Goal: Task Accomplishment & Management: Manage account settings

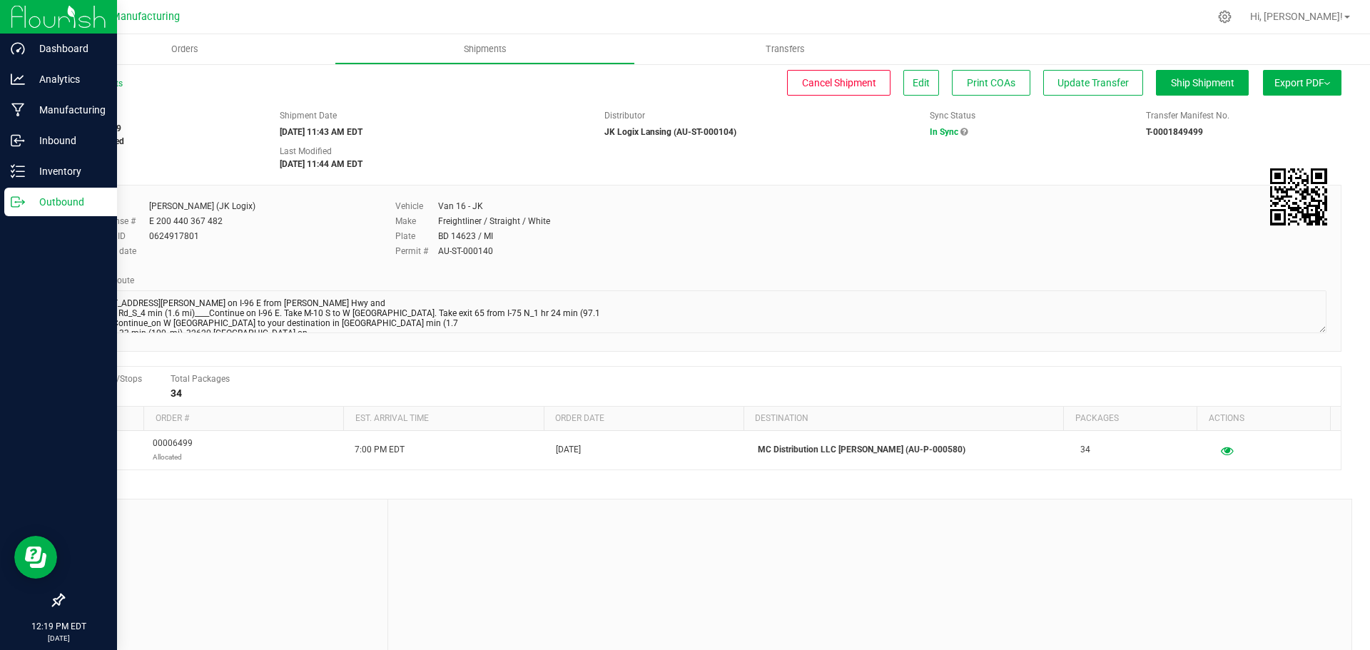
click at [45, 215] on div "Outbound" at bounding box center [60, 202] width 113 height 29
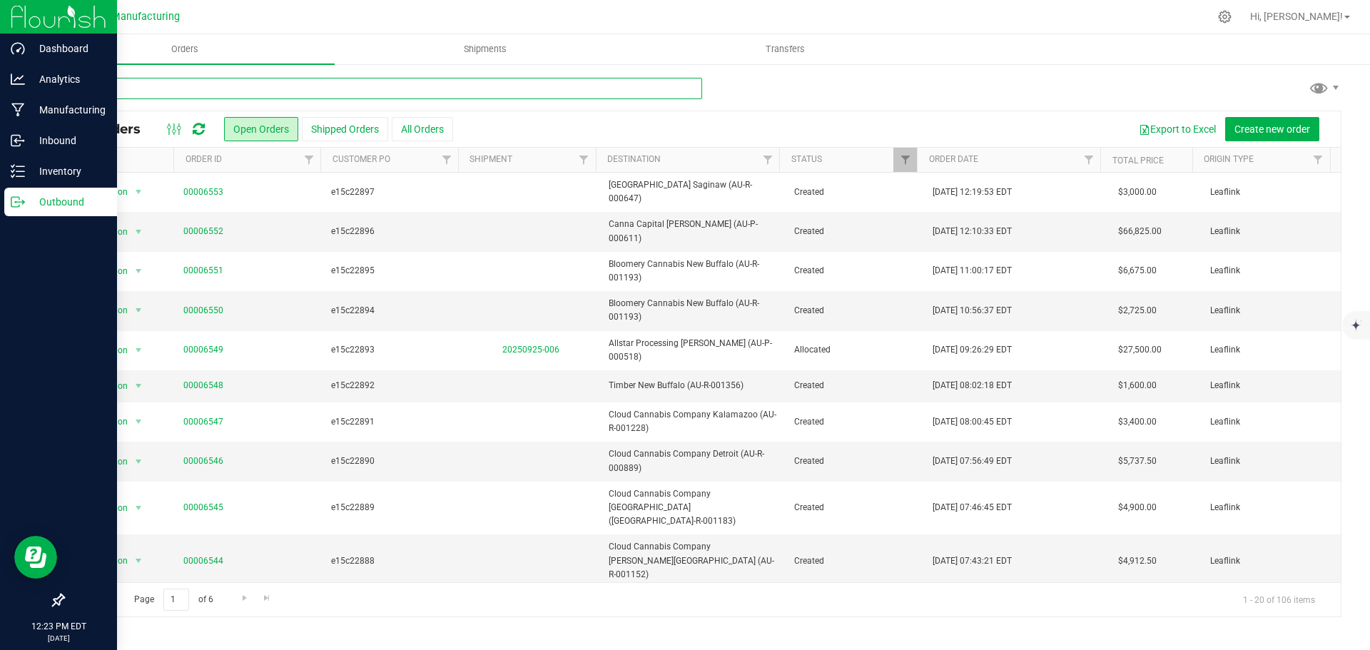
click at [176, 88] on input "text" at bounding box center [383, 88] width 640 height 21
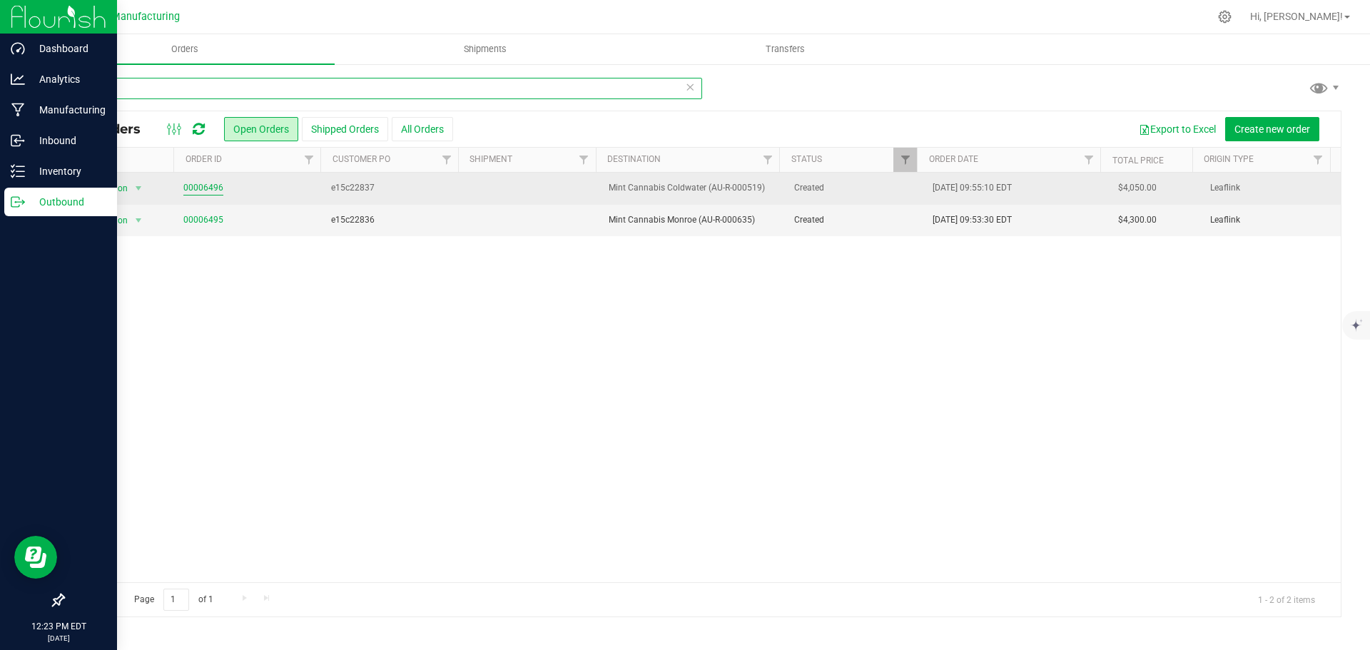
type input "mint"
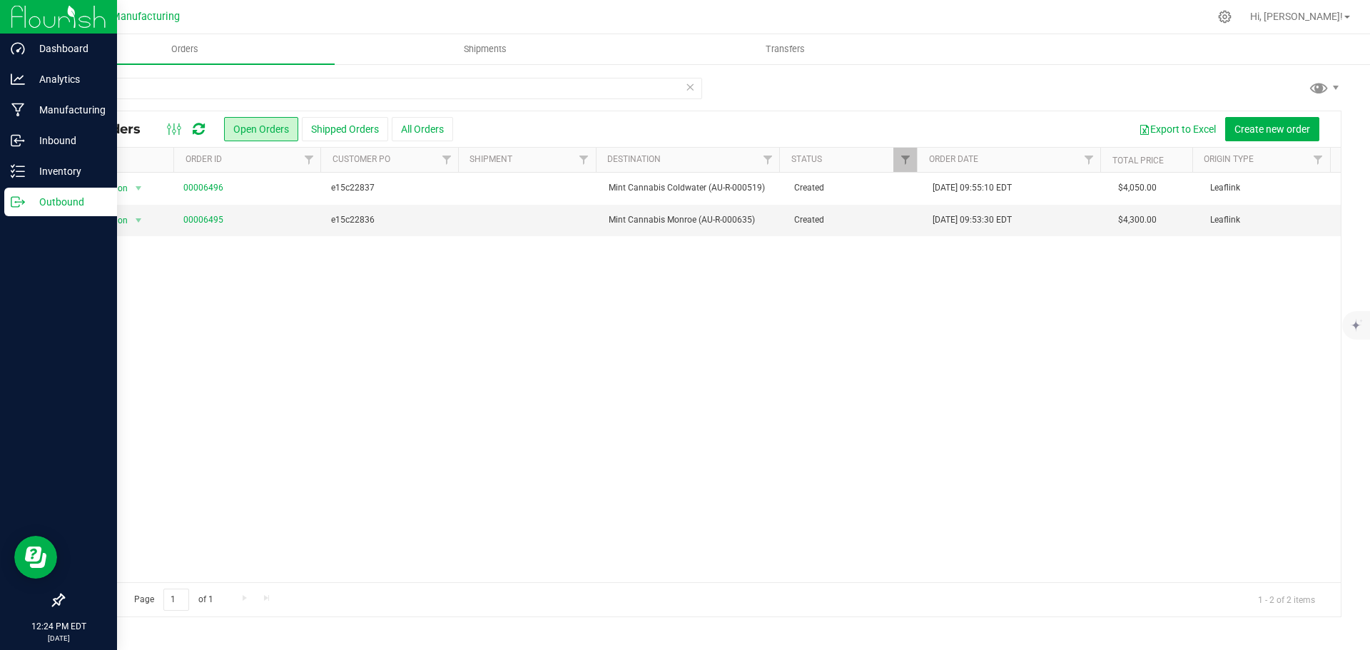
click at [198, 126] on icon at bounding box center [199, 129] width 12 height 14
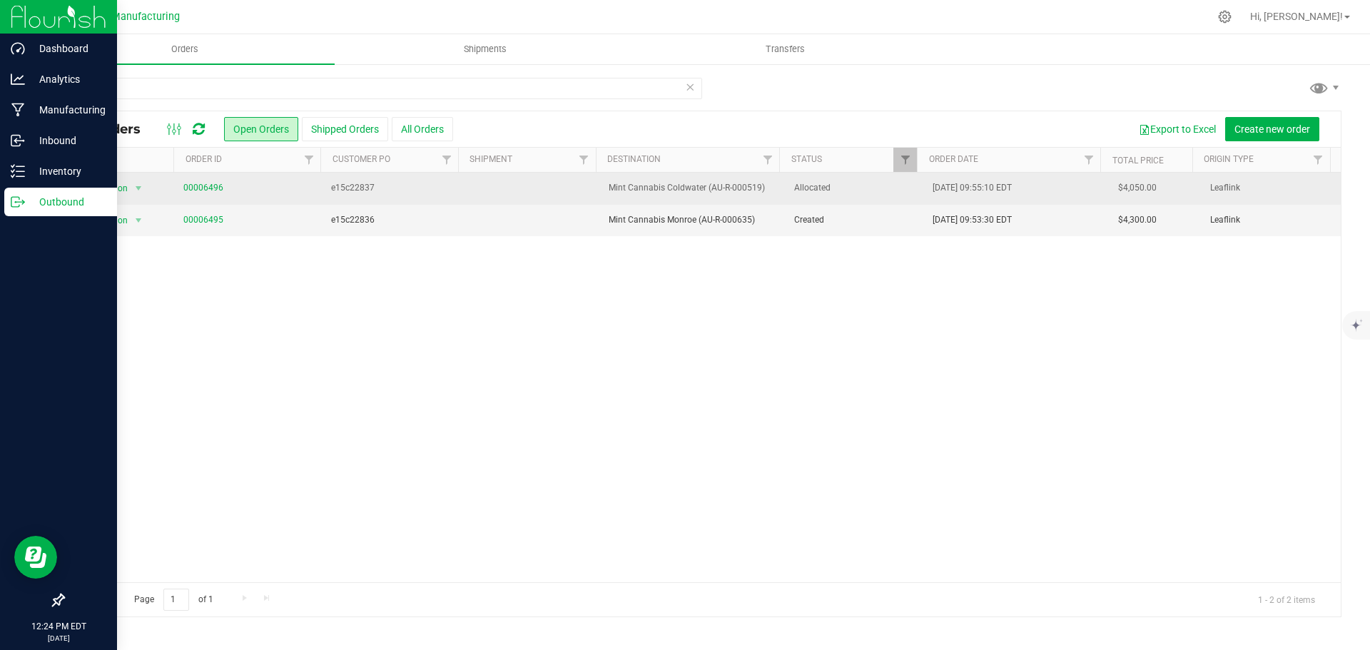
click at [517, 193] on td at bounding box center [531, 189] width 139 height 32
click at [323, 188] on td "e15c22837" at bounding box center [392, 189] width 139 height 32
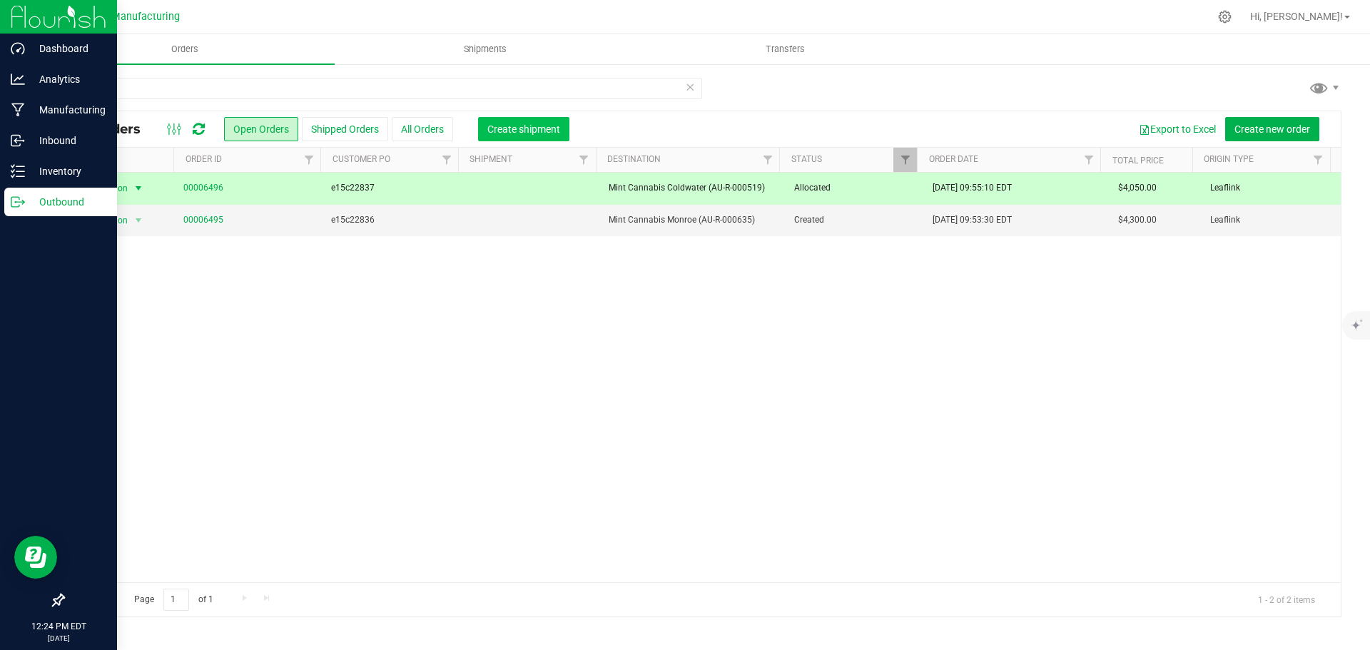
click at [503, 131] on span "Create shipment" at bounding box center [523, 128] width 73 height 11
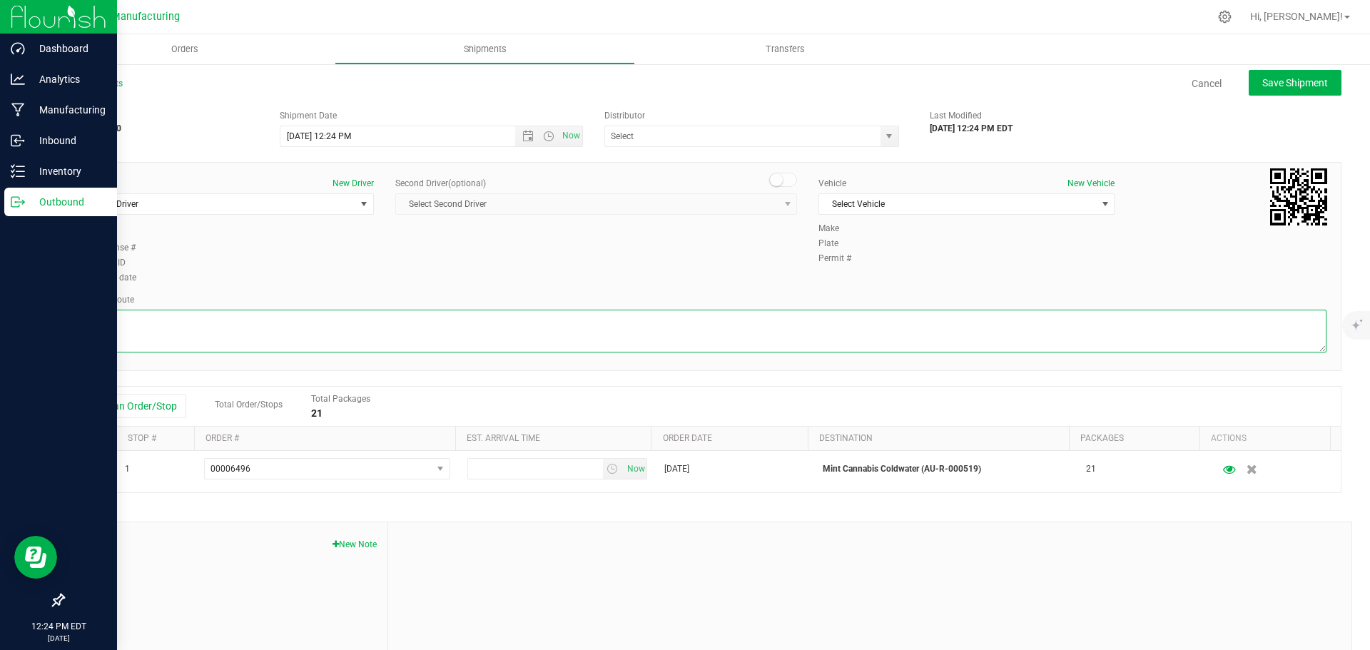
click at [223, 335] on textarea at bounding box center [702, 331] width 1249 height 43
paste textarea "[STREET_ADDRESS] on I-96 E from [PERSON_NAME] Hwy and_Lansing Rd_S_4 min (1.6 m…"
type textarea "[STREET_ADDRESS] on I-96 E from [PERSON_NAME] Hwy and_Lansing Rd_S_4 min (1.6 m…"
click at [141, 205] on span "Select Driver" at bounding box center [217, 204] width 277 height 20
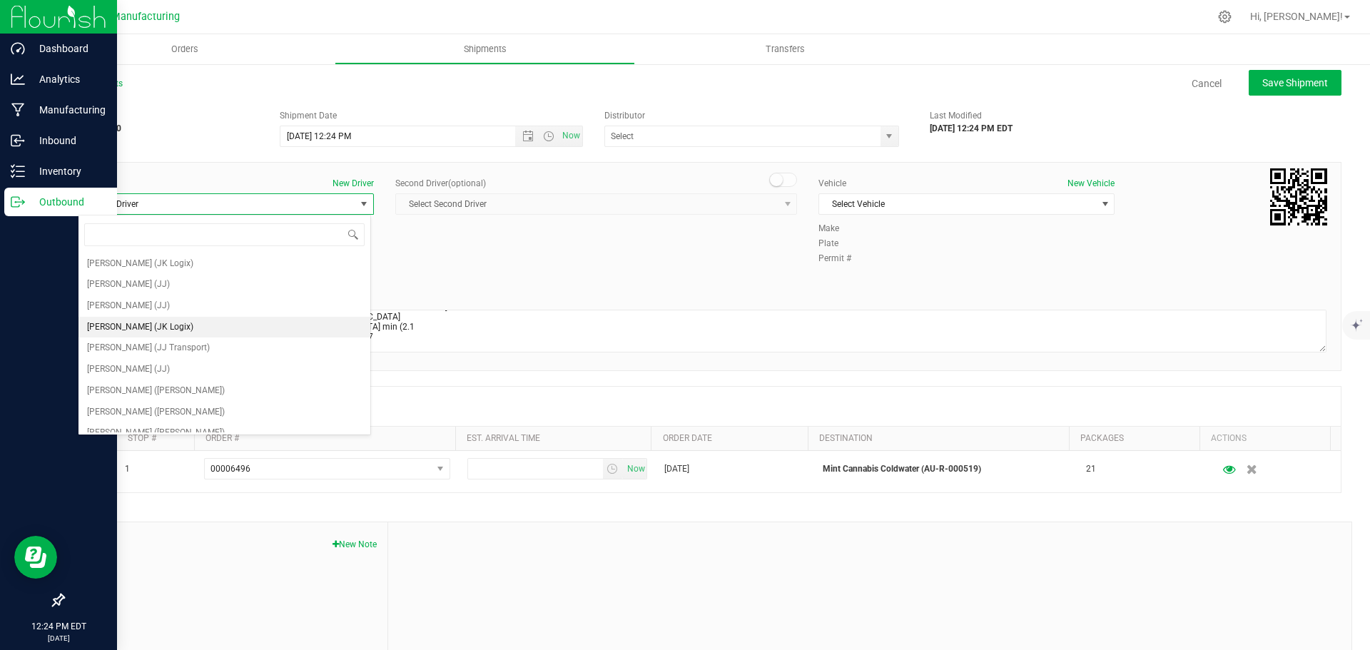
drag, startPoint x: 136, startPoint y: 325, endPoint x: 610, endPoint y: 236, distance: 483.0
click at [139, 325] on span "[PERSON_NAME] (JK Logix)" at bounding box center [140, 327] width 106 height 19
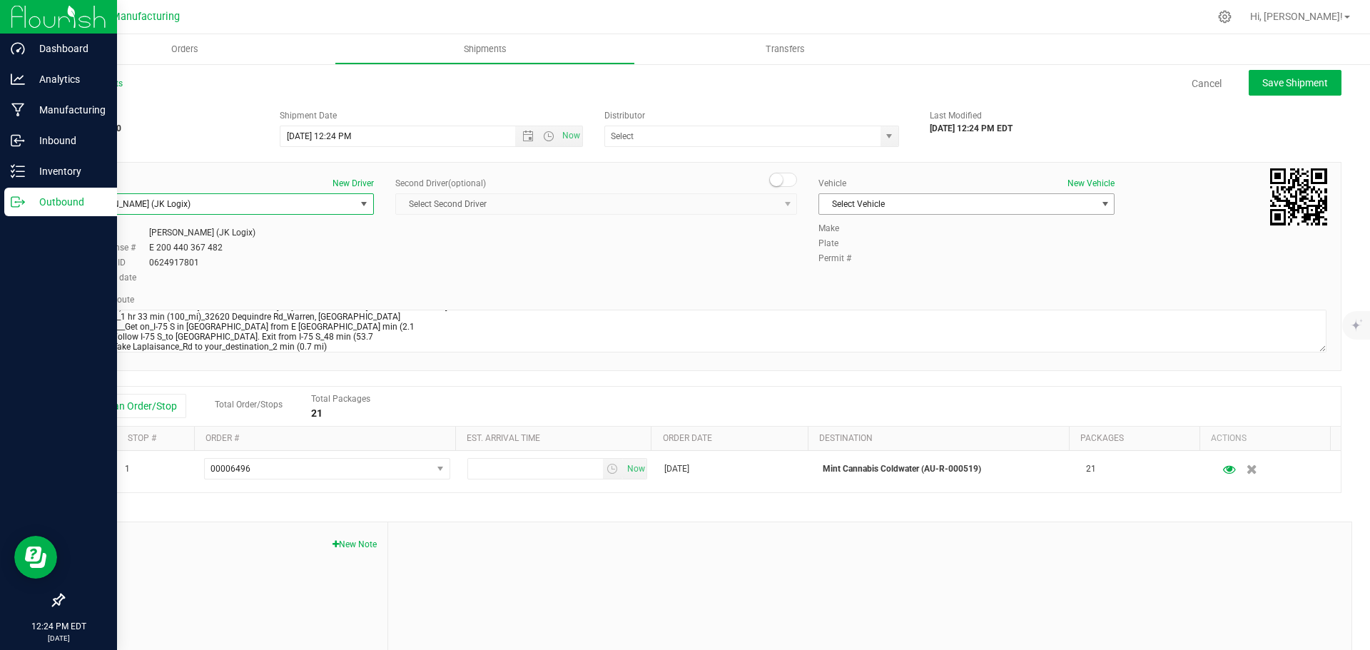
drag, startPoint x: 896, startPoint y: 205, endPoint x: 889, endPoint y: 215, distance: 12.3
click at [896, 206] on span "Select Vehicle" at bounding box center [957, 204] width 277 height 20
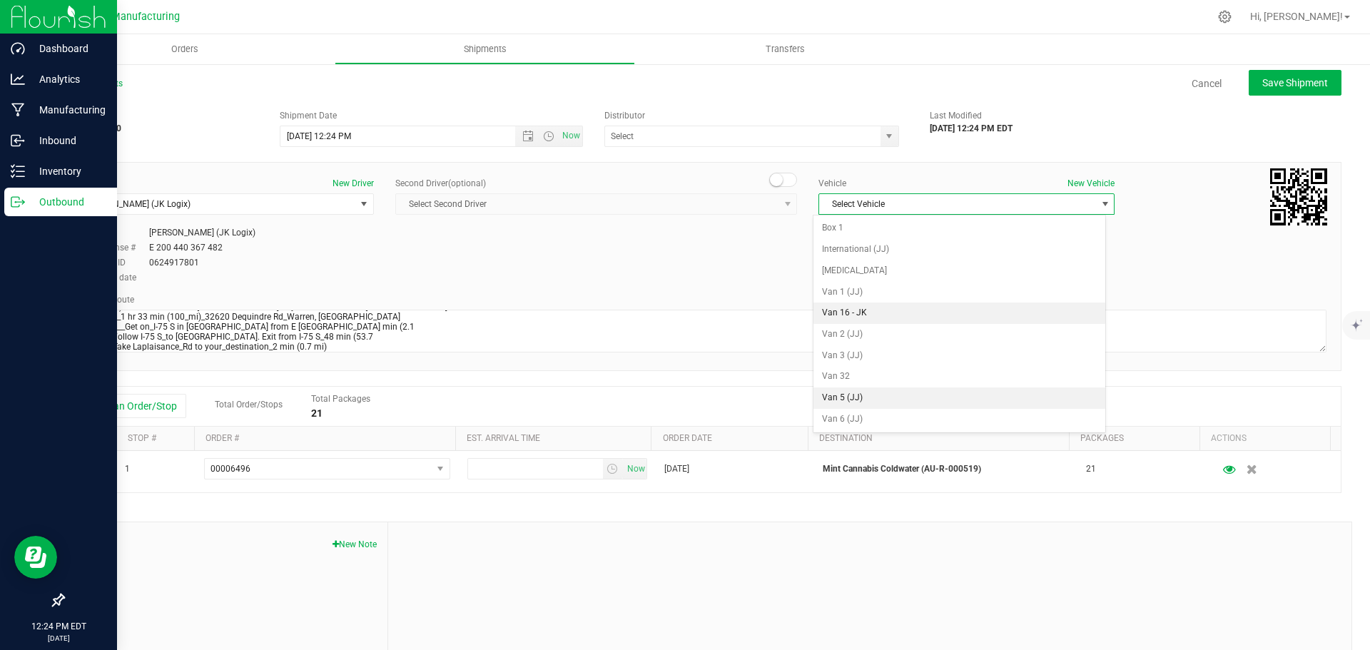
drag, startPoint x: 874, startPoint y: 313, endPoint x: 868, endPoint y: 245, distance: 68.8
click at [876, 314] on li "Van 16 - JK" at bounding box center [960, 313] width 292 height 21
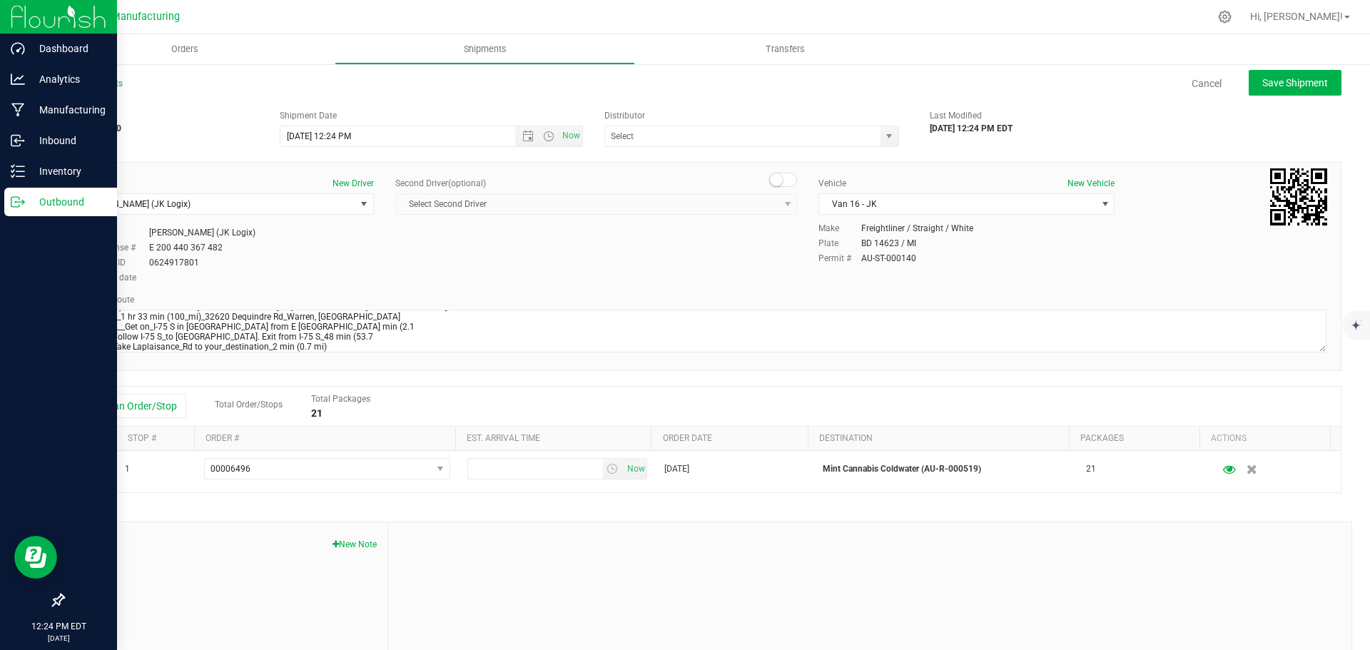
click at [892, 123] on div "Distributor J&J Secure Transport Bridgman (AU-ST-000143) JK Logix Lansing (AU-S…" at bounding box center [756, 128] width 325 height 38
click at [881, 137] on span "select" at bounding box center [890, 136] width 18 height 20
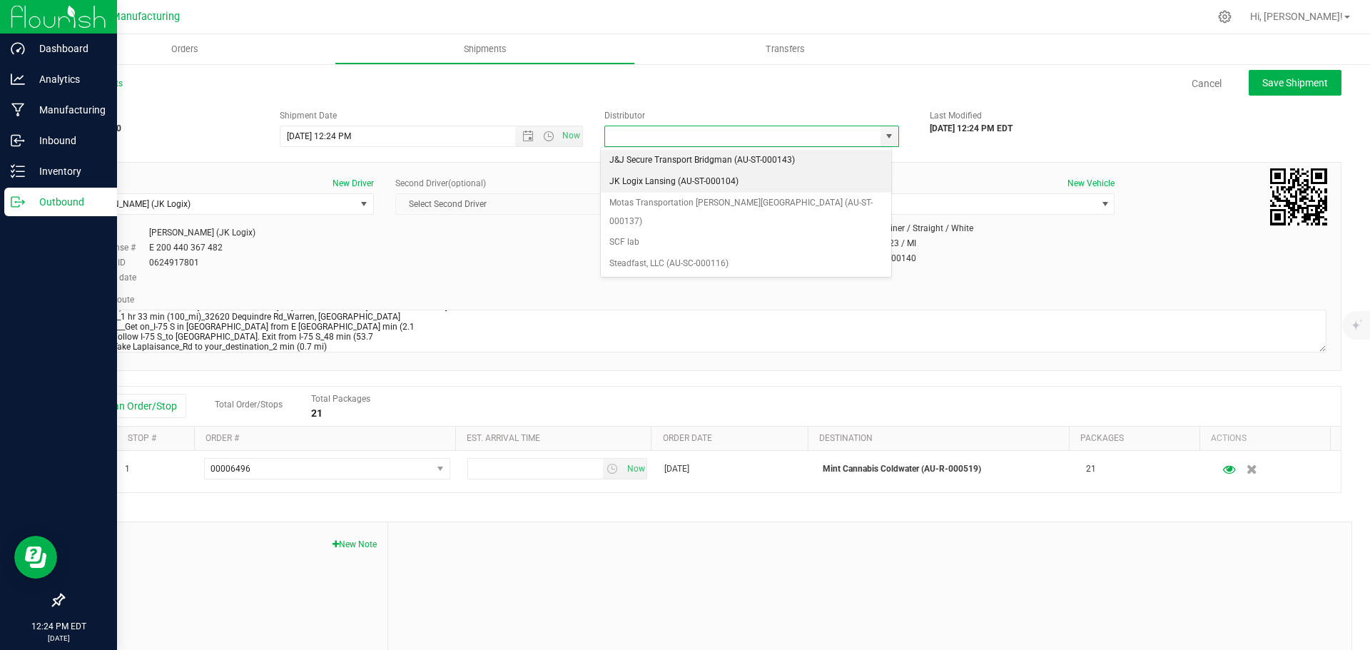
click at [652, 187] on li "JK Logix Lansing (AU-ST-000104)" at bounding box center [746, 181] width 290 height 21
type input "JK Logix Lansing (AU-ST-000104)"
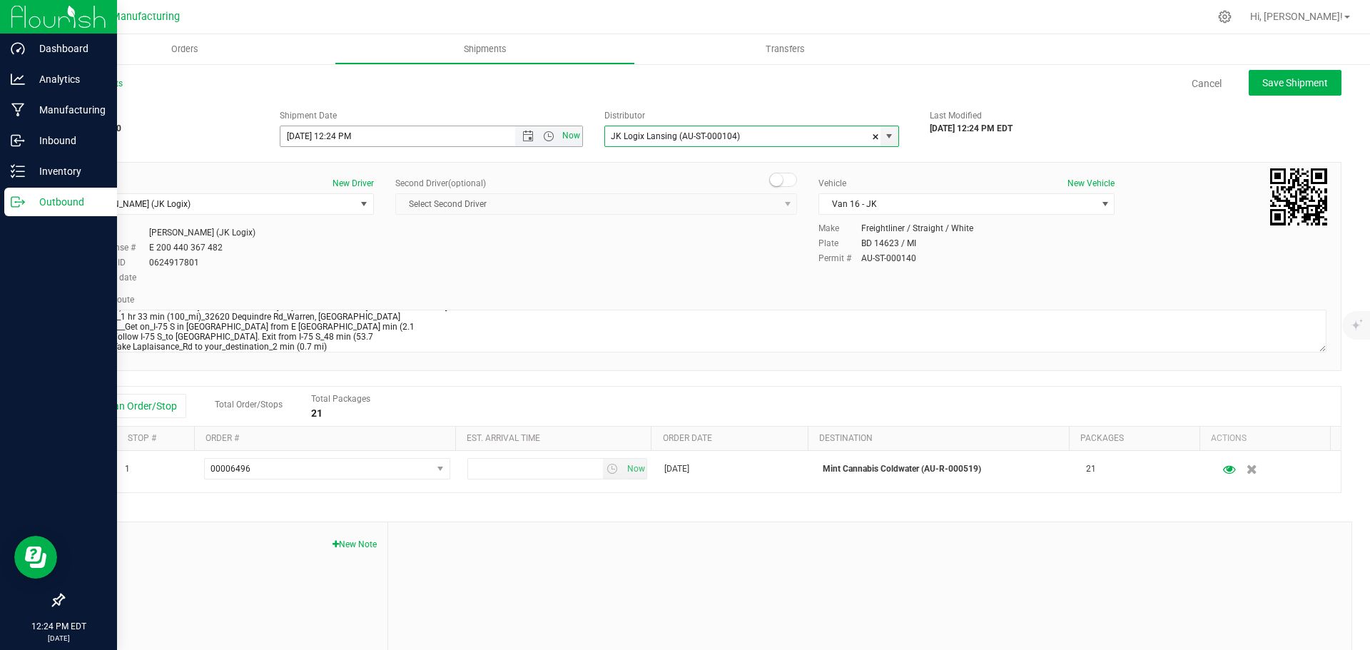
click at [572, 143] on span "Now" at bounding box center [572, 136] width 24 height 21
click at [1288, 88] on span "Save Shipment" at bounding box center [1296, 82] width 66 height 11
type input "[DATE] 4:24 PM"
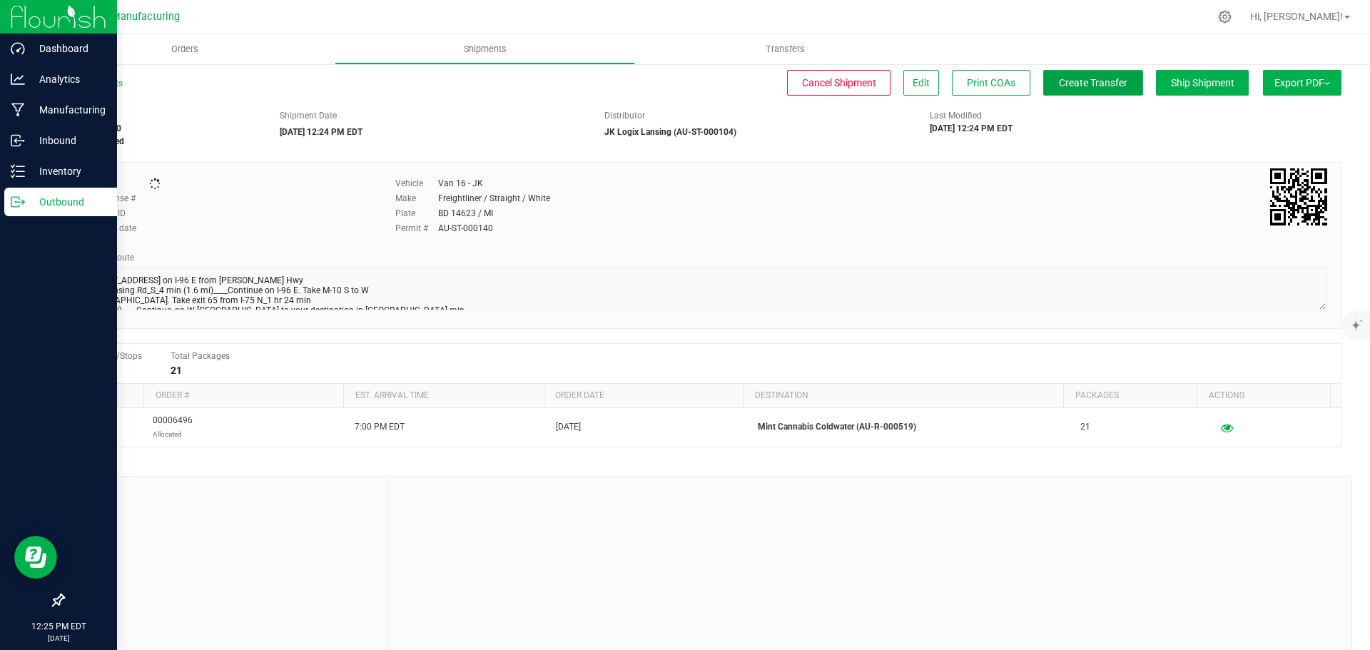
click at [1086, 85] on span "Create Transfer" at bounding box center [1093, 82] width 69 height 11
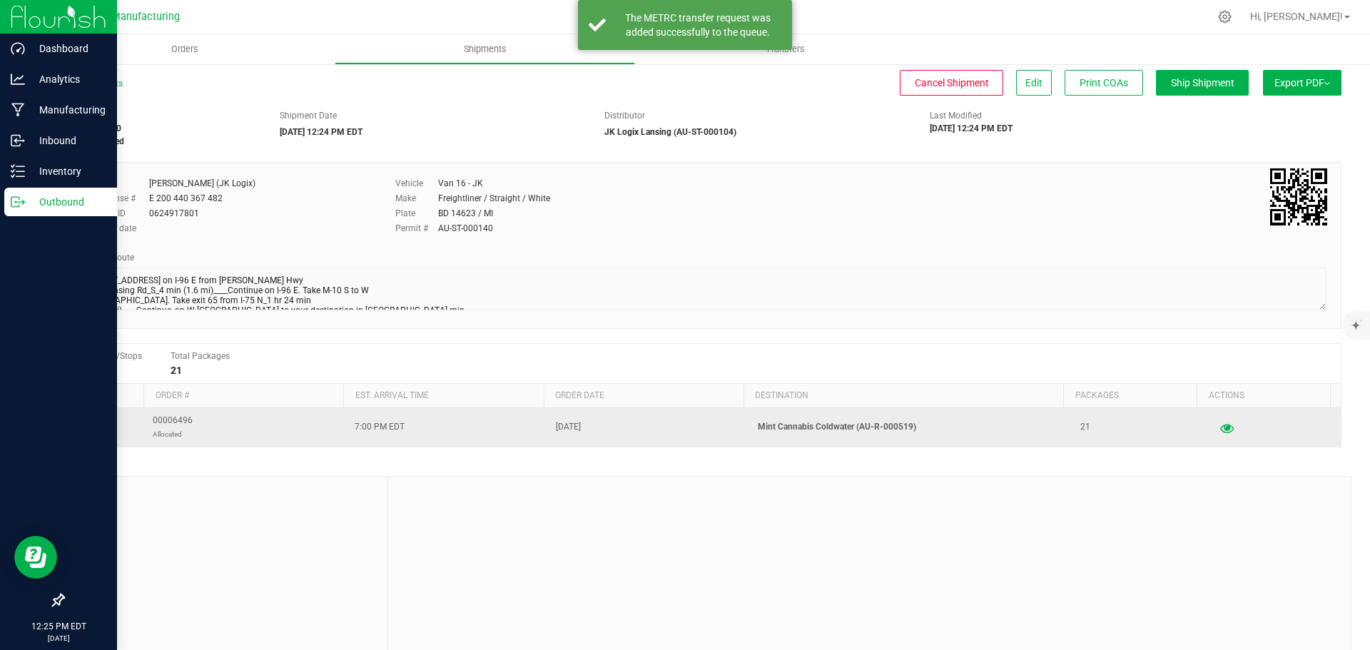
click at [1220, 428] on icon "button" at bounding box center [1227, 428] width 14 height 10
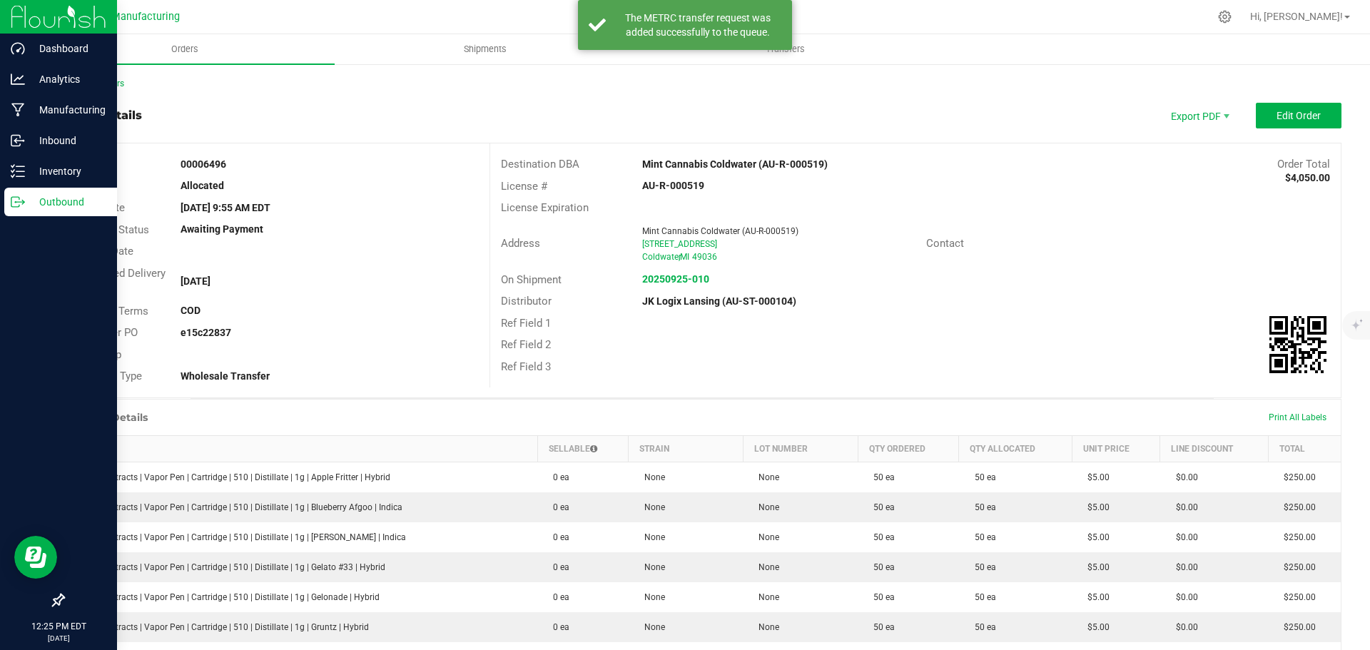
click at [211, 331] on strong "e15c22837" at bounding box center [206, 332] width 51 height 11
copy strong "e15c22837"
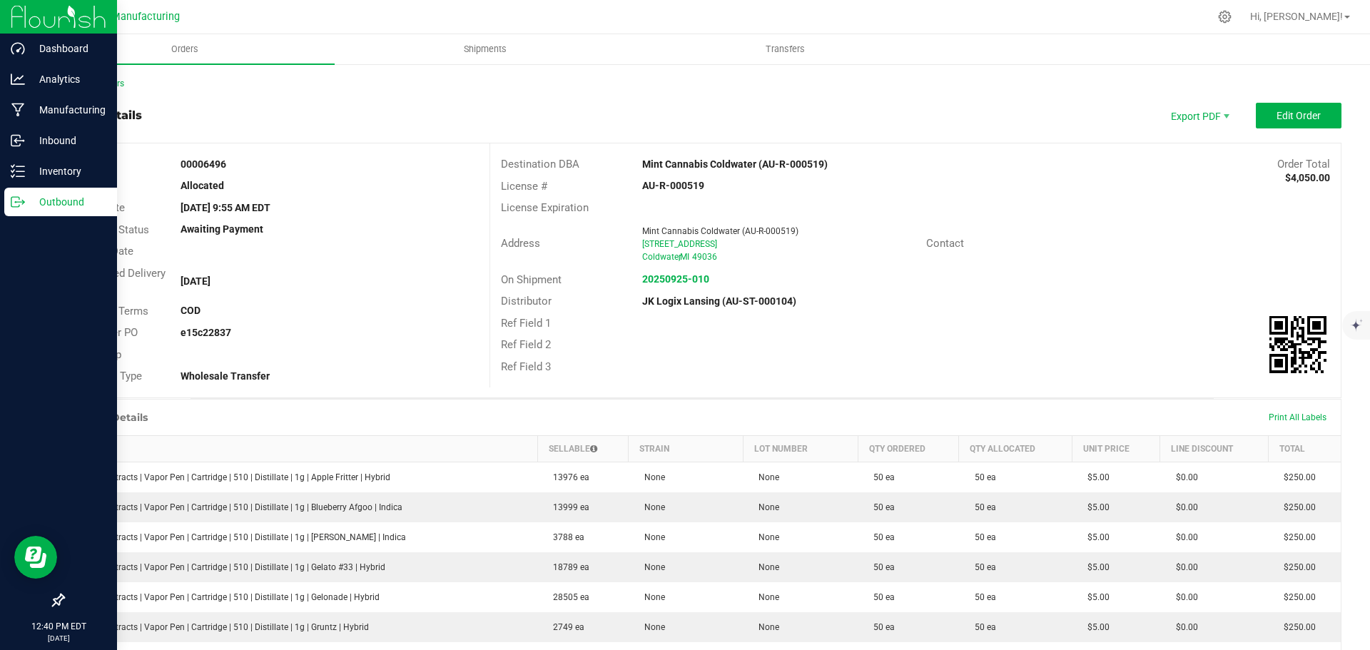
click at [27, 204] on p "Outbound" at bounding box center [68, 201] width 86 height 17
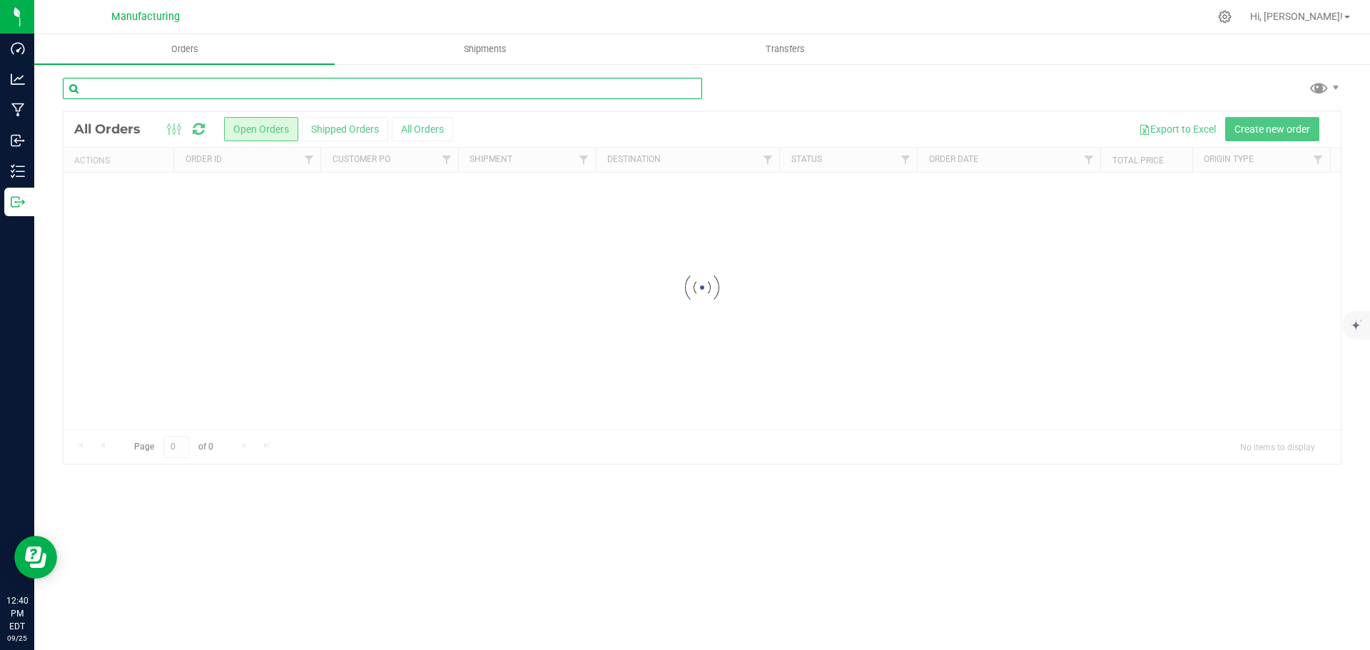
click at [181, 87] on input "text" at bounding box center [383, 88] width 640 height 21
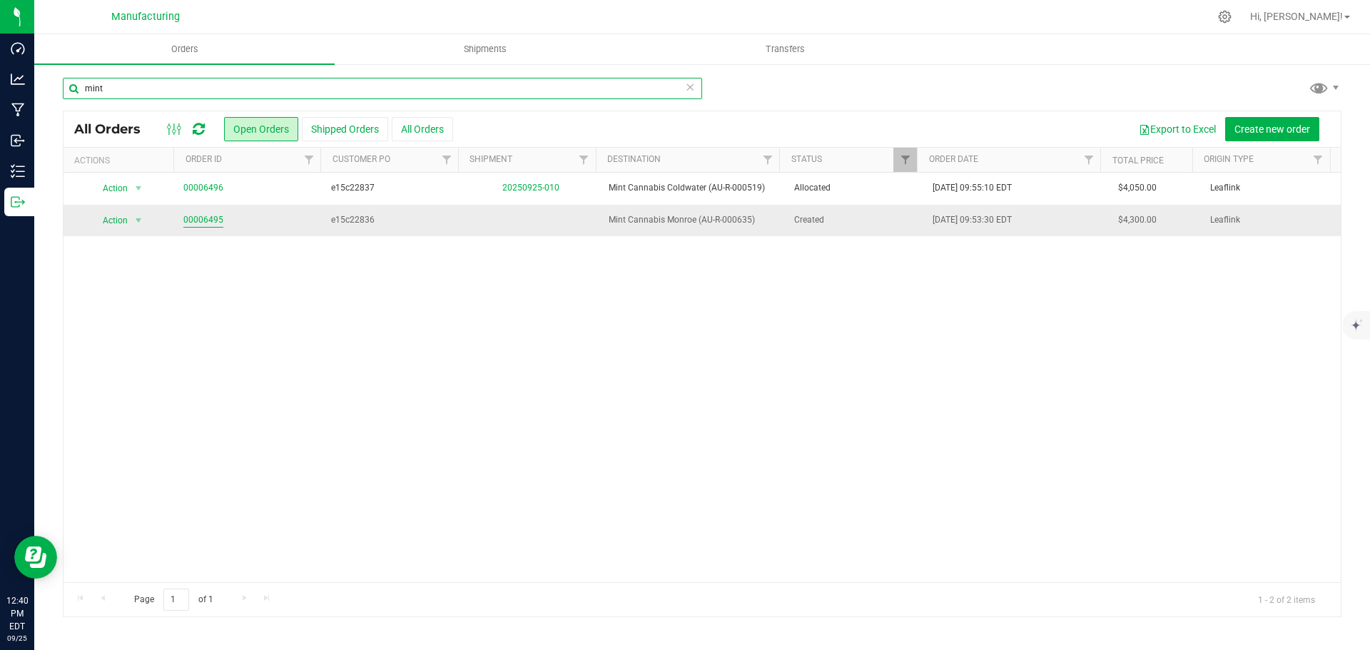
type input "mint"
click at [200, 131] on icon at bounding box center [199, 129] width 12 height 14
click at [380, 230] on td "e15c22836" at bounding box center [392, 220] width 139 height 31
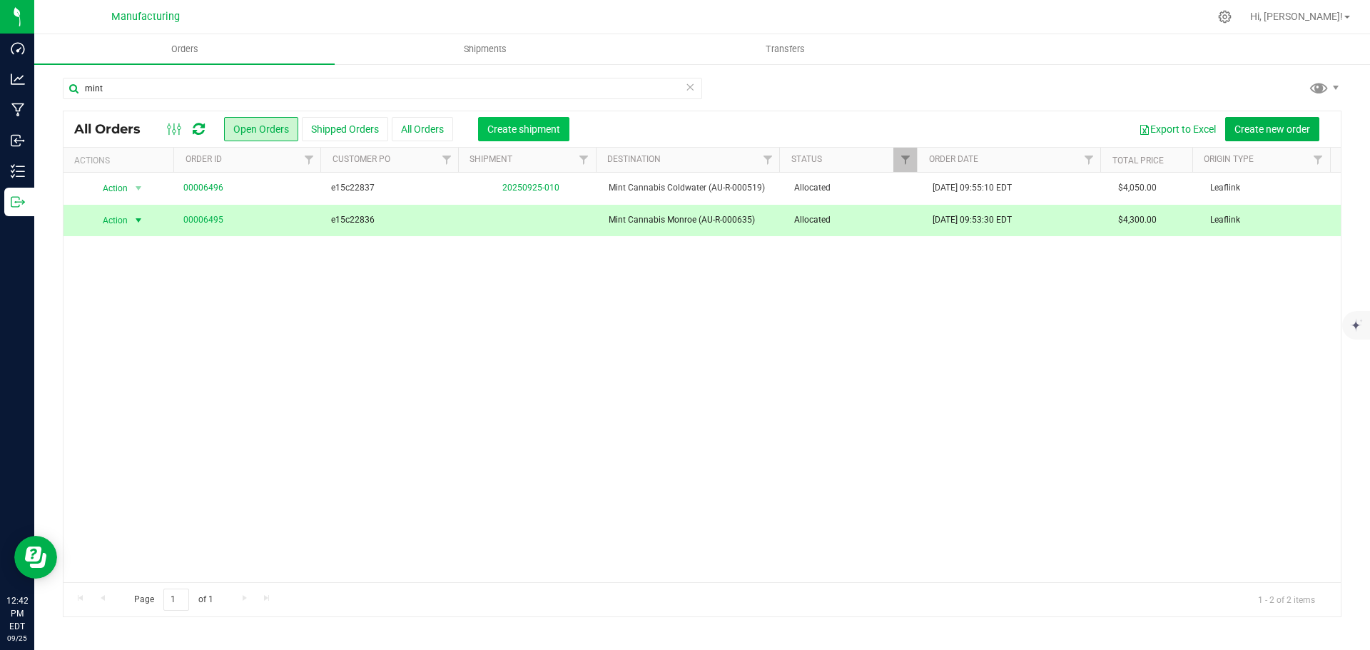
click at [524, 138] on button "Create shipment" at bounding box center [523, 129] width 91 height 24
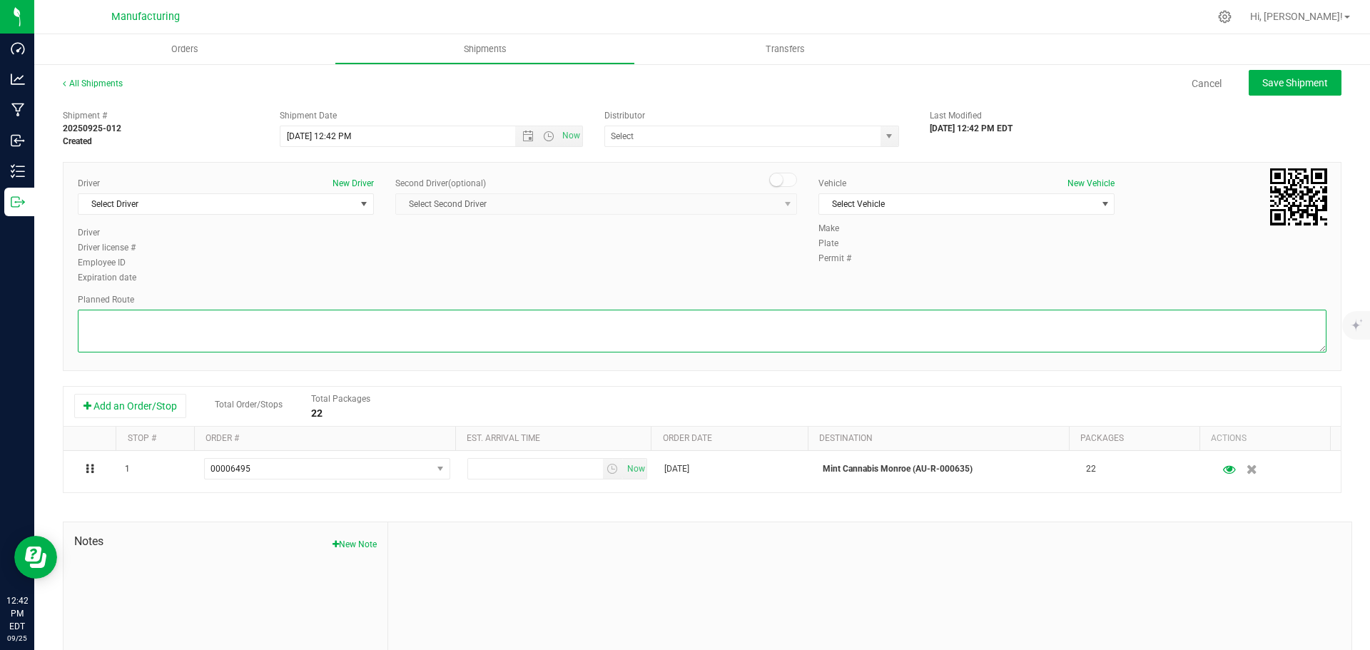
click at [441, 318] on textarea at bounding box center [702, 331] width 1249 height 43
paste textarea "[STREET_ADDRESS] on I-96 E from [PERSON_NAME] Hwy and_Lansing Rd_S_4 min (1.6 m…"
type textarea "[STREET_ADDRESS] on I-96 E from [PERSON_NAME] Hwy and_Lansing Rd_S_4 min (1.6 m…"
click at [175, 193] on span "Select Driver" at bounding box center [226, 203] width 296 height 21
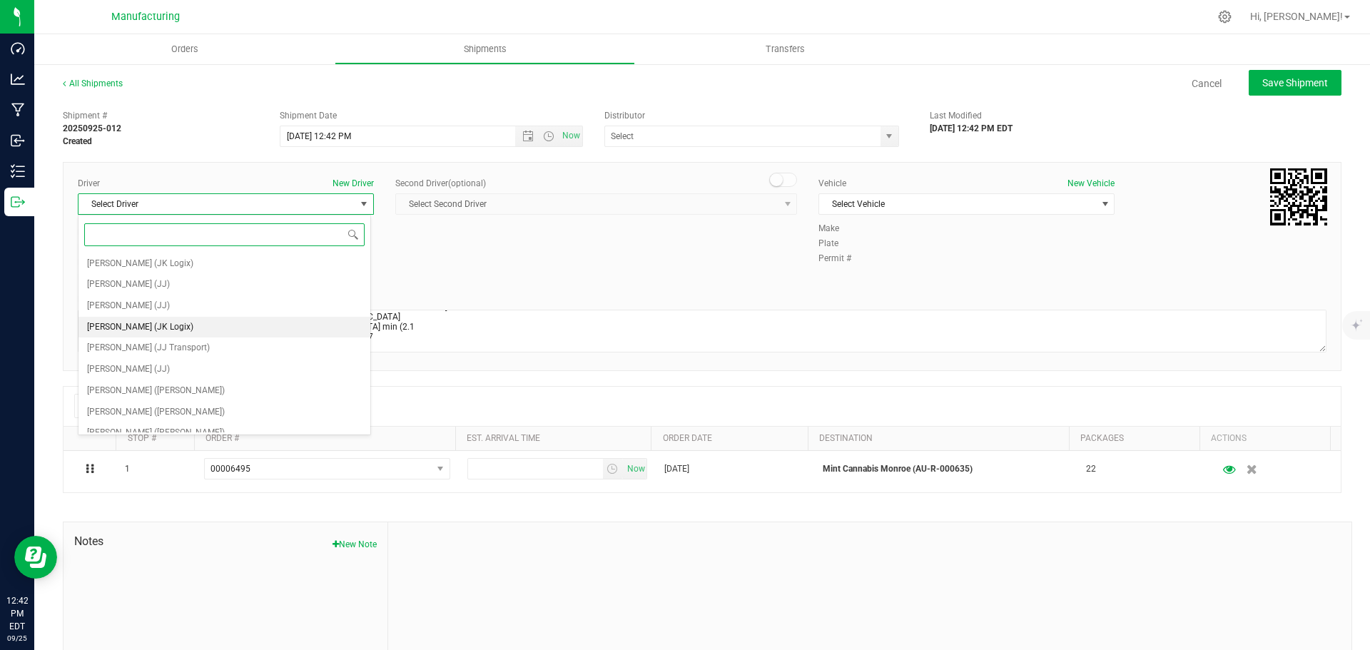
click at [167, 336] on span "[PERSON_NAME] (JK Logix)" at bounding box center [140, 327] width 106 height 19
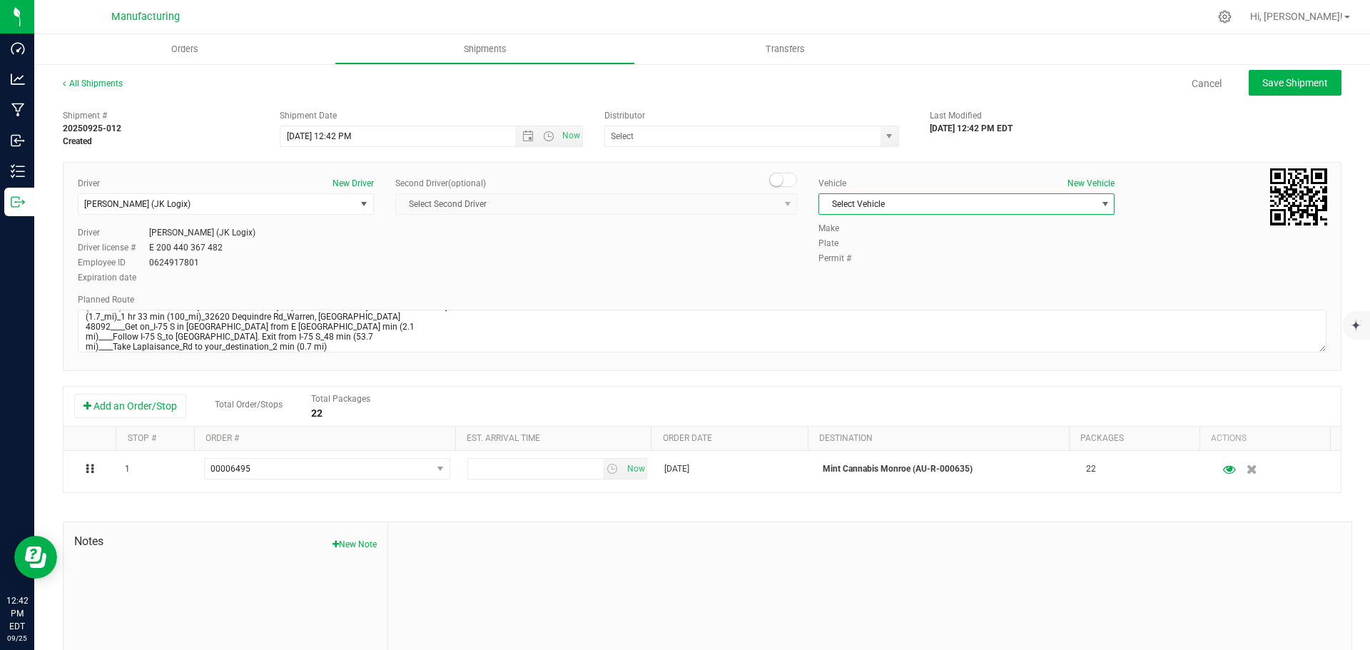
click at [867, 198] on span "Select Vehicle" at bounding box center [957, 204] width 277 height 20
click at [874, 308] on li "Van 16 - JK" at bounding box center [960, 313] width 292 height 21
click at [884, 137] on span "select" at bounding box center [889, 136] width 11 height 11
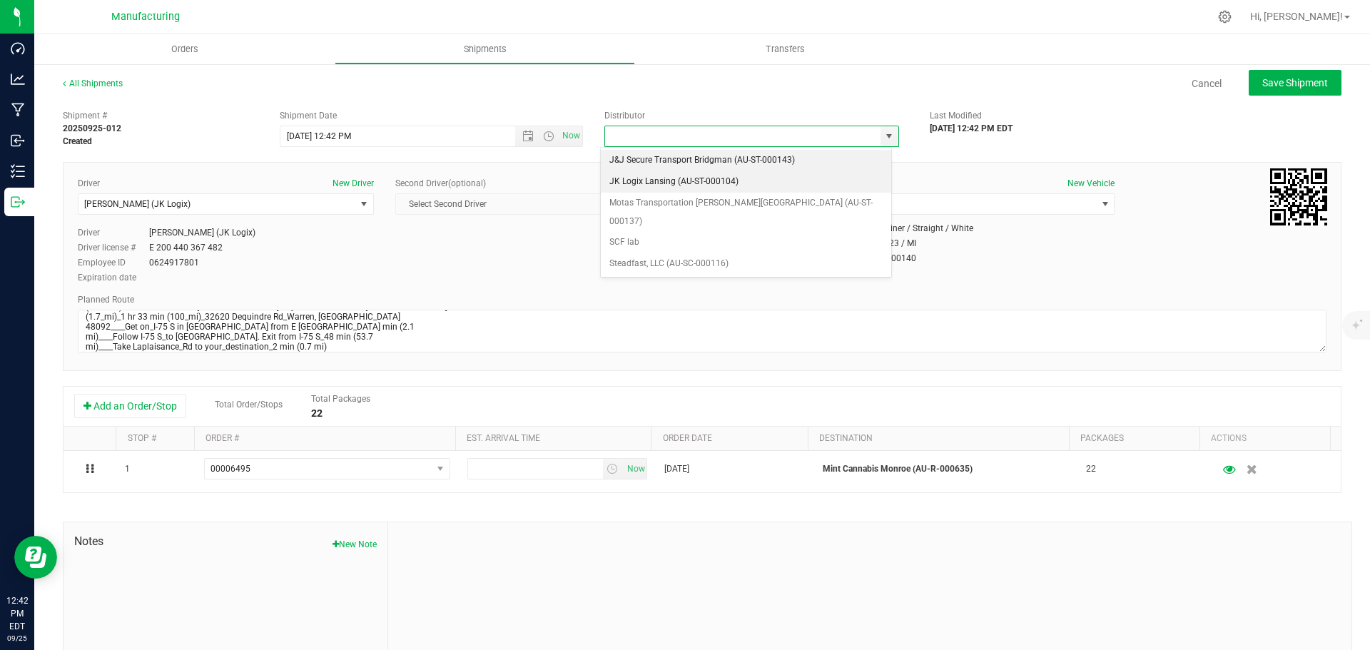
click at [655, 186] on li "JK Logix Lansing (AU-ST-000104)" at bounding box center [746, 181] width 290 height 21
type input "JK Logix Lansing (AU-ST-000104)"
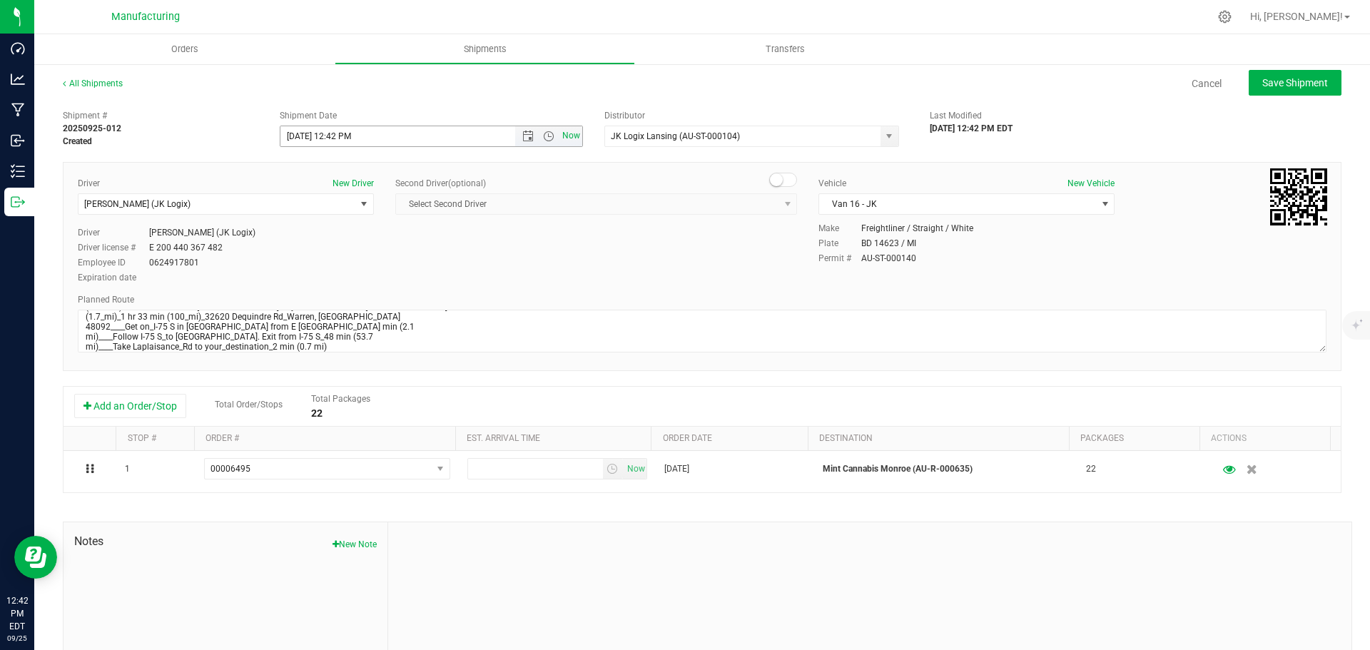
click at [565, 141] on span "Now" at bounding box center [572, 136] width 24 height 21
click at [1285, 81] on span "Save Shipment" at bounding box center [1296, 82] width 66 height 11
type input "[DATE] 4:42 PM"
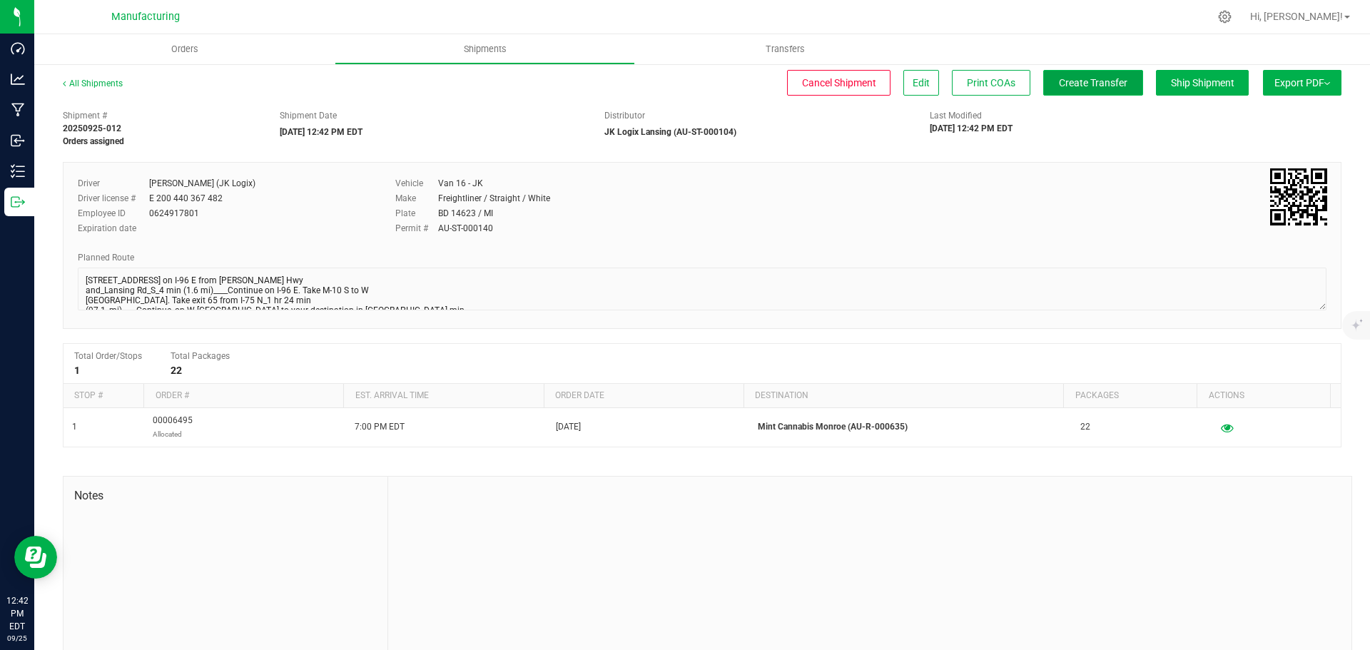
click at [1106, 81] on span "Create Transfer" at bounding box center [1093, 82] width 69 height 11
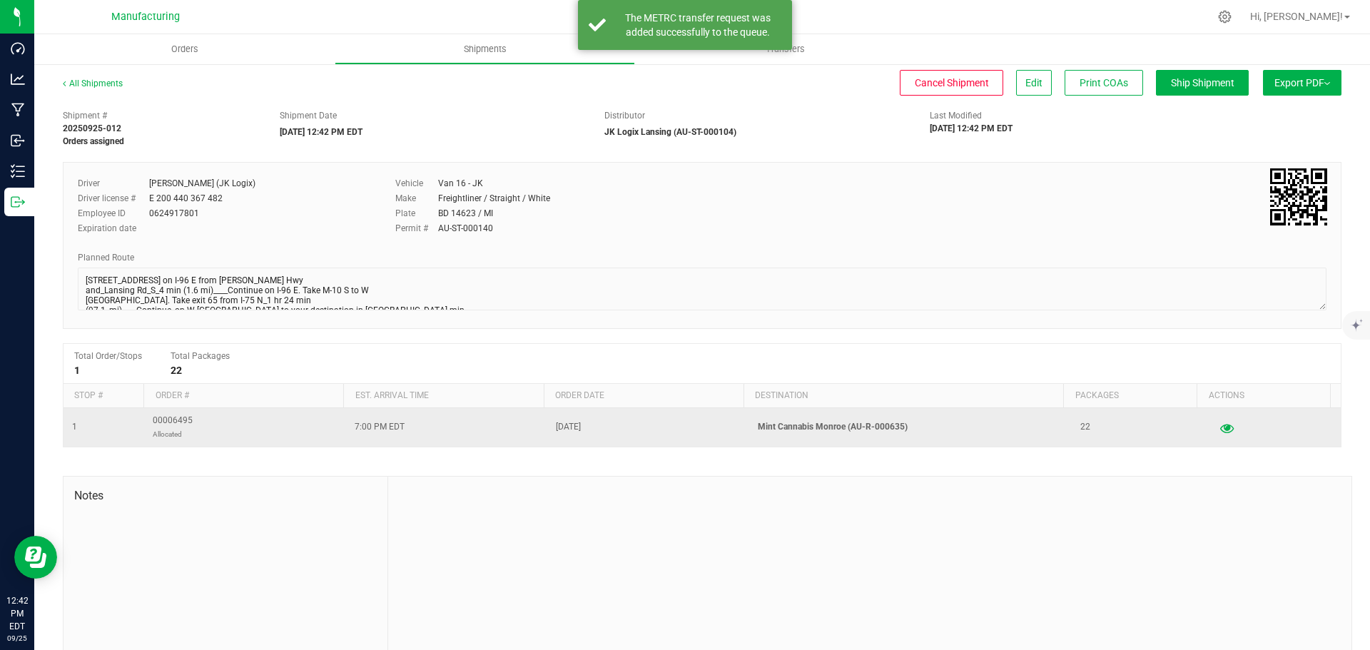
click at [1220, 431] on icon "button" at bounding box center [1227, 428] width 14 height 10
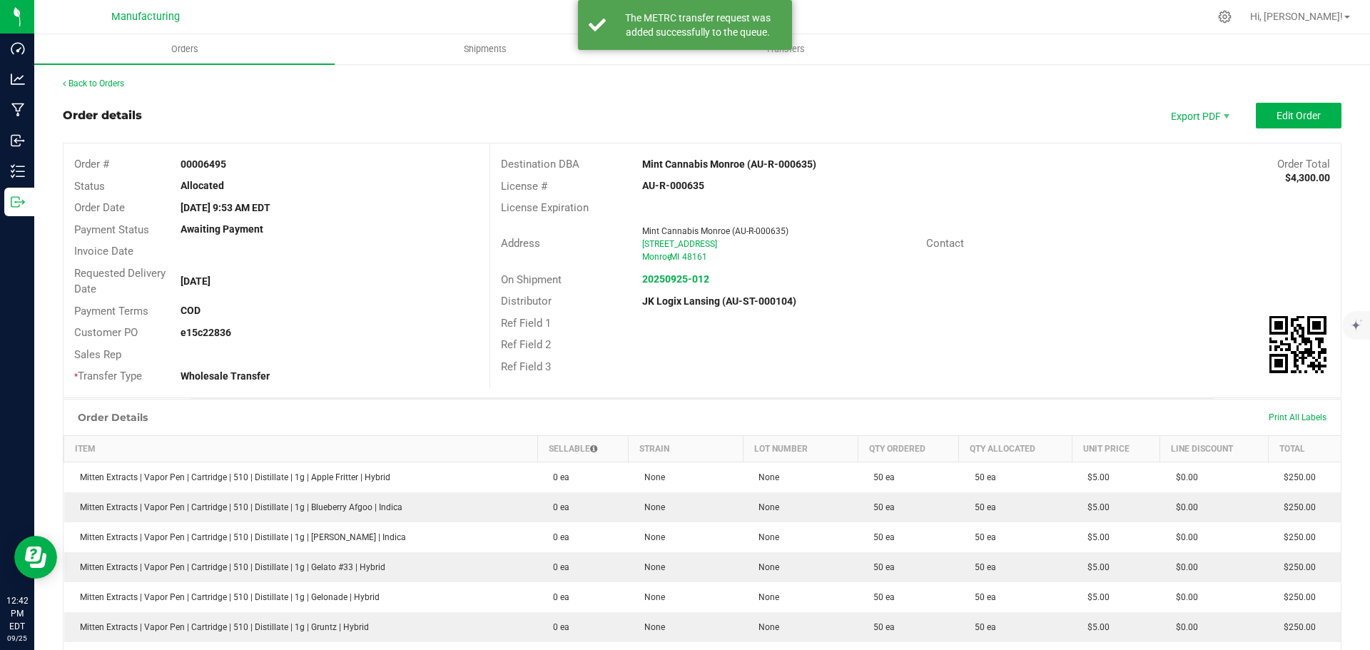
click at [213, 334] on strong "e15c22836" at bounding box center [206, 332] width 51 height 11
copy strong "e15c22836"
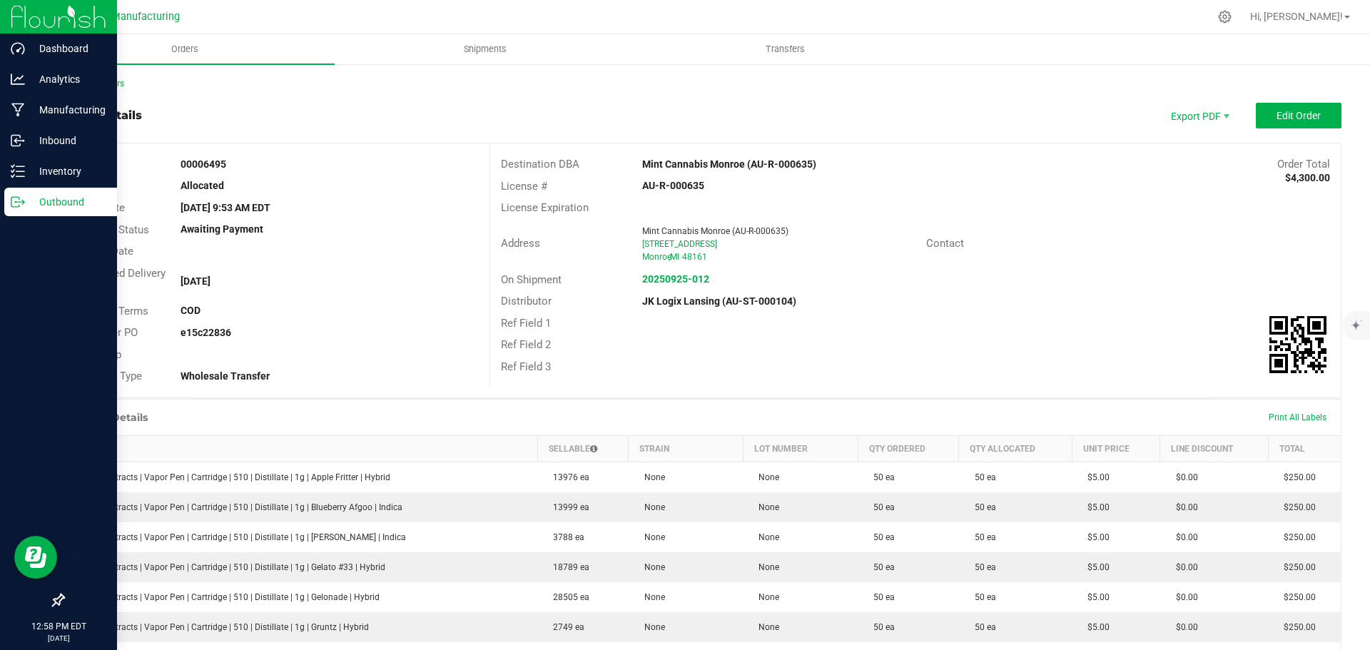
click at [24, 207] on icon at bounding box center [18, 202] width 14 height 14
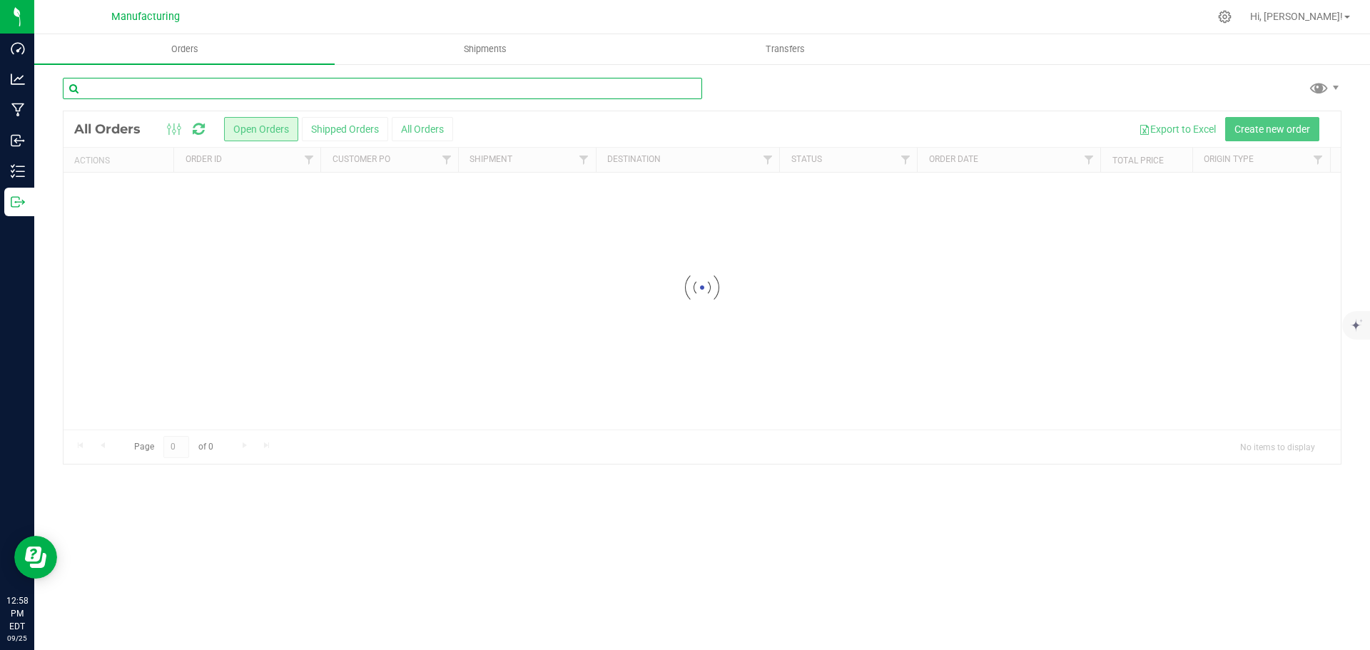
click at [162, 84] on input "text" at bounding box center [383, 88] width 640 height 21
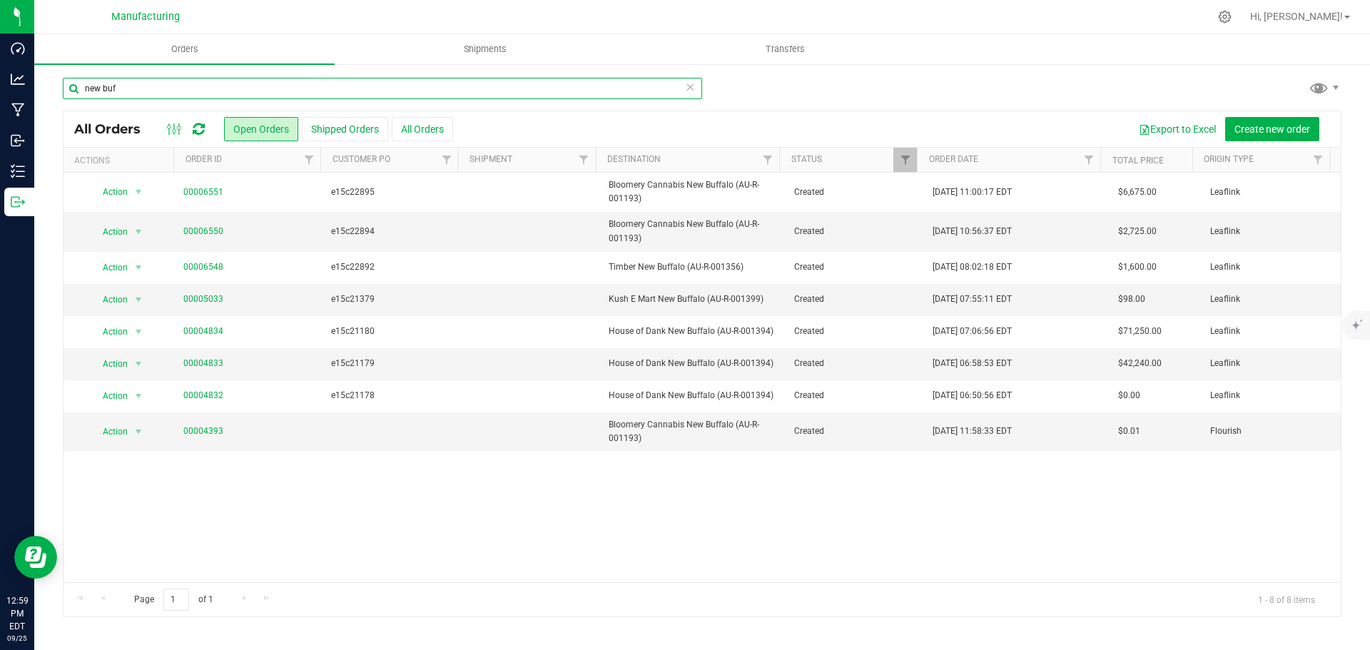
type input "new buf"
click at [141, 94] on input "new buf" at bounding box center [383, 88] width 640 height 21
click at [142, 94] on input "new buf" at bounding box center [383, 88] width 640 height 21
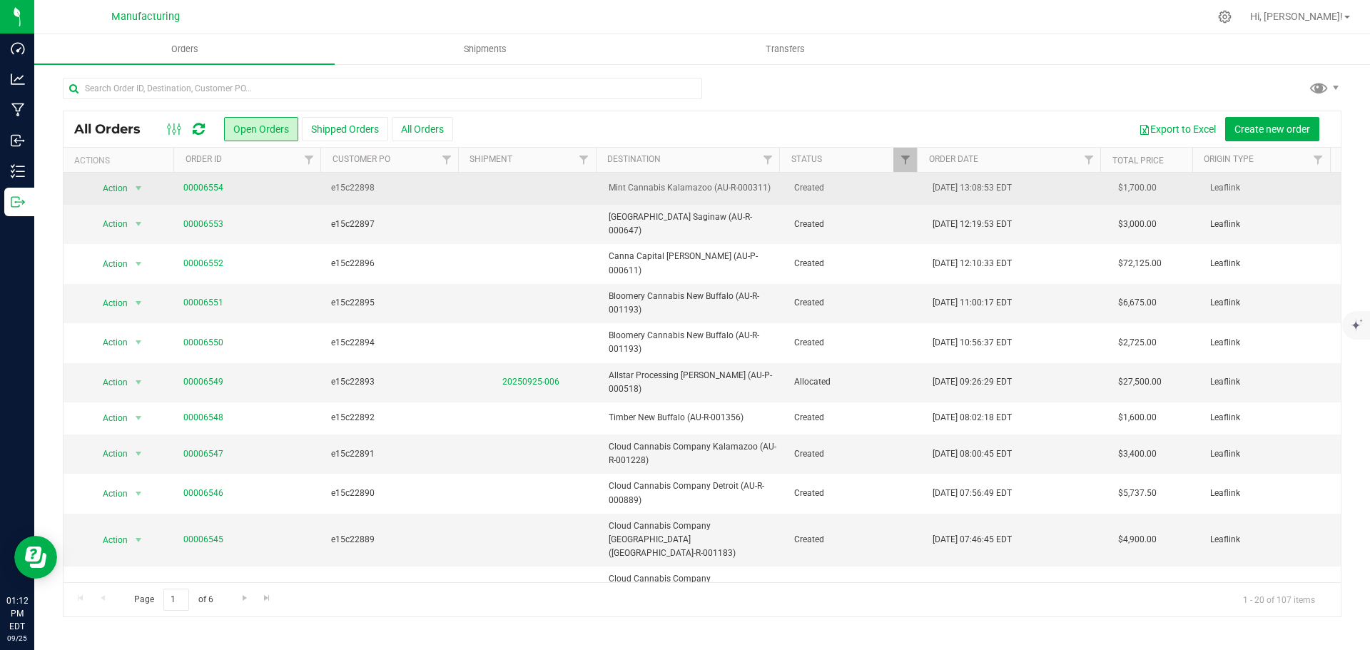
click at [206, 181] on td "00006554" at bounding box center [249, 189] width 148 height 32
click at [202, 196] on td "00006554" at bounding box center [249, 189] width 148 height 32
click at [205, 188] on link "00006554" at bounding box center [203, 188] width 40 height 14
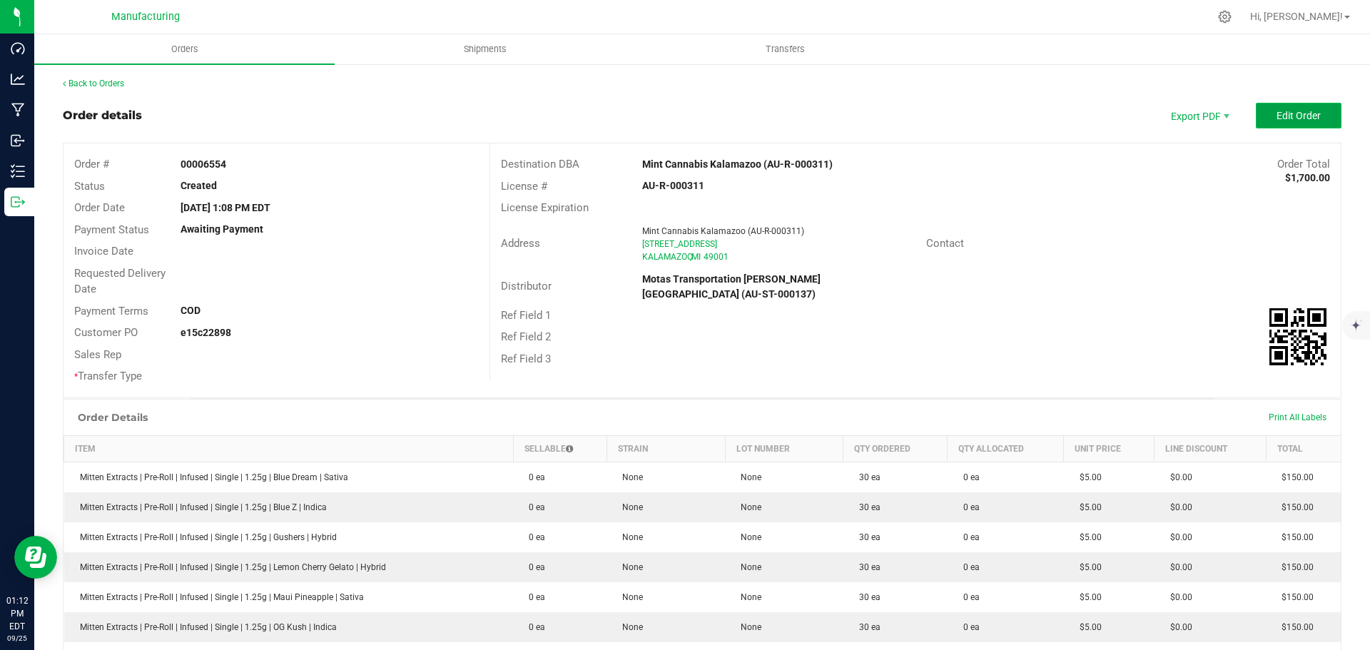
click at [1283, 127] on button "Edit Order" at bounding box center [1299, 116] width 86 height 26
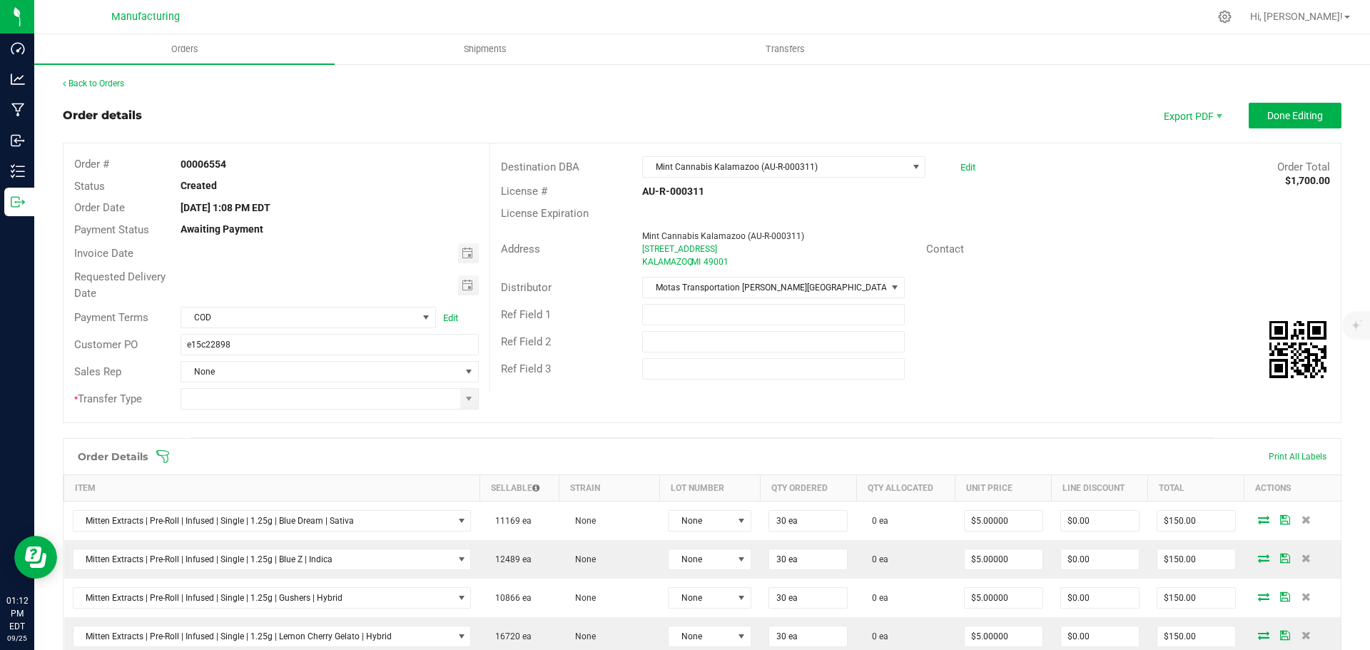
click at [163, 453] on icon at bounding box center [163, 457] width 14 height 14
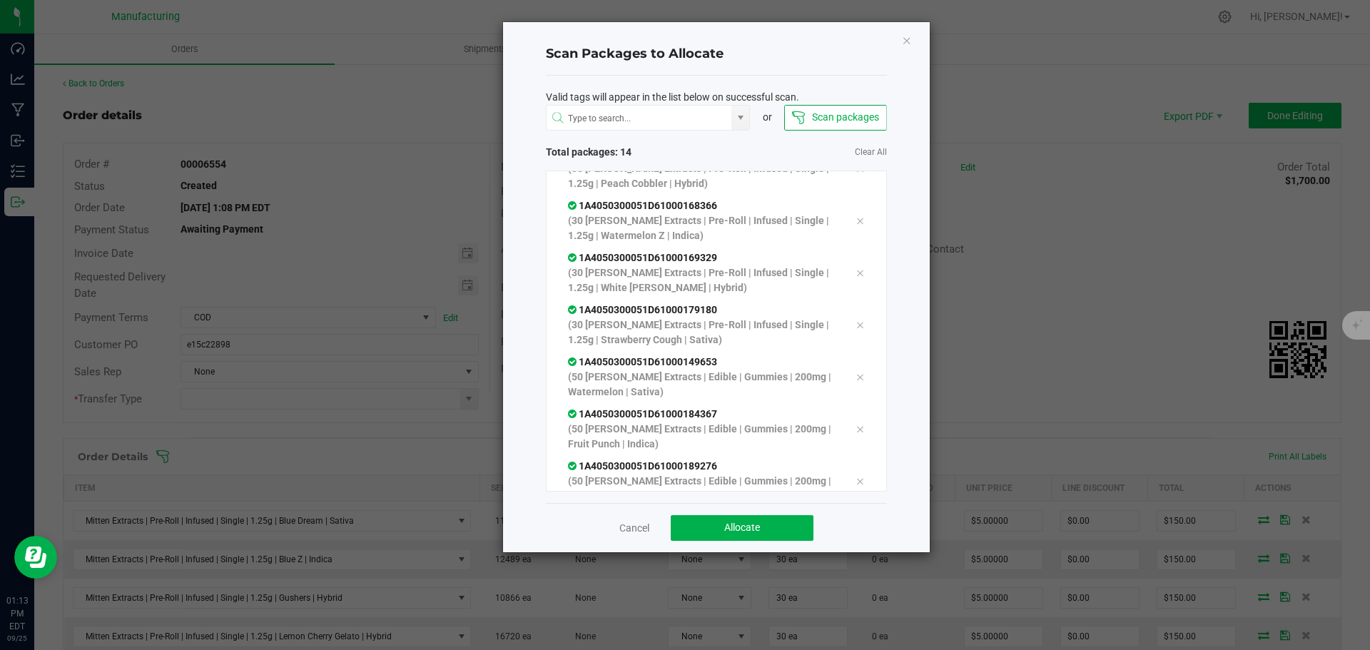
scroll to position [393, 0]
click at [724, 525] on span "Allocate" at bounding box center [742, 527] width 36 height 11
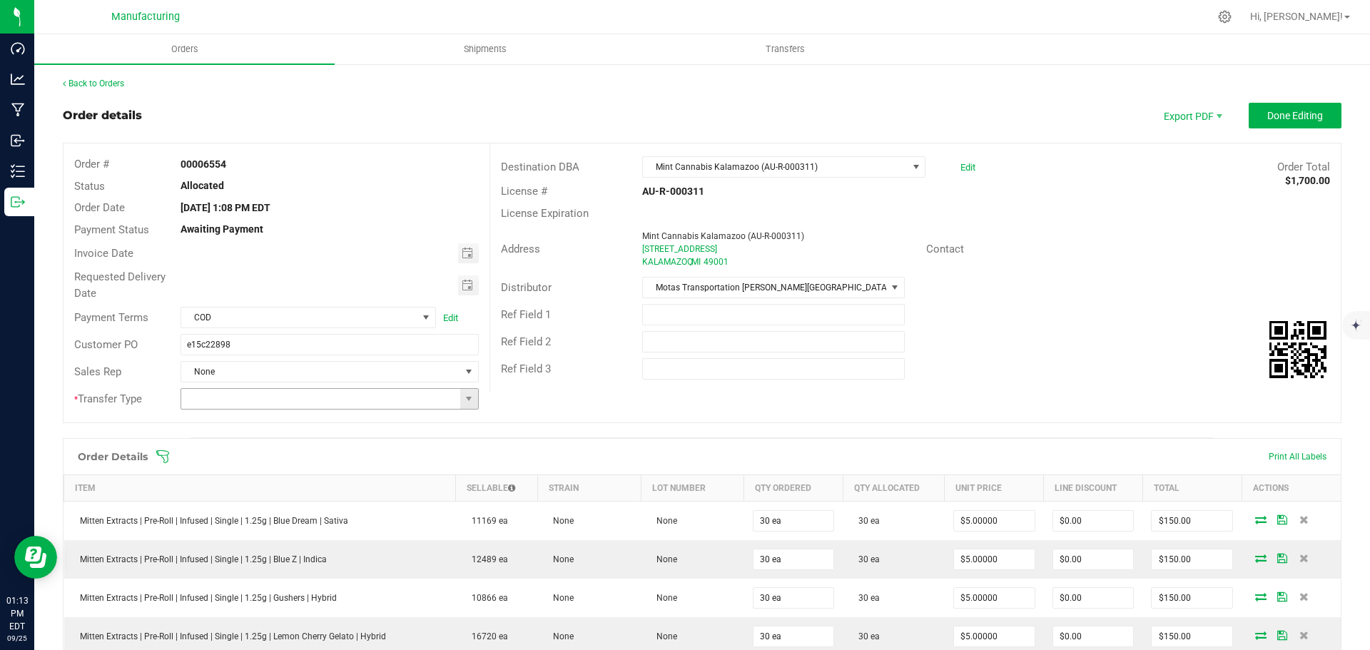
click at [460, 401] on span at bounding box center [469, 399] width 18 height 20
click at [257, 510] on li "Wholesale Transfer" at bounding box center [328, 519] width 294 height 24
type input "Wholesale Transfer"
click at [1285, 112] on span "Done Editing" at bounding box center [1296, 115] width 56 height 11
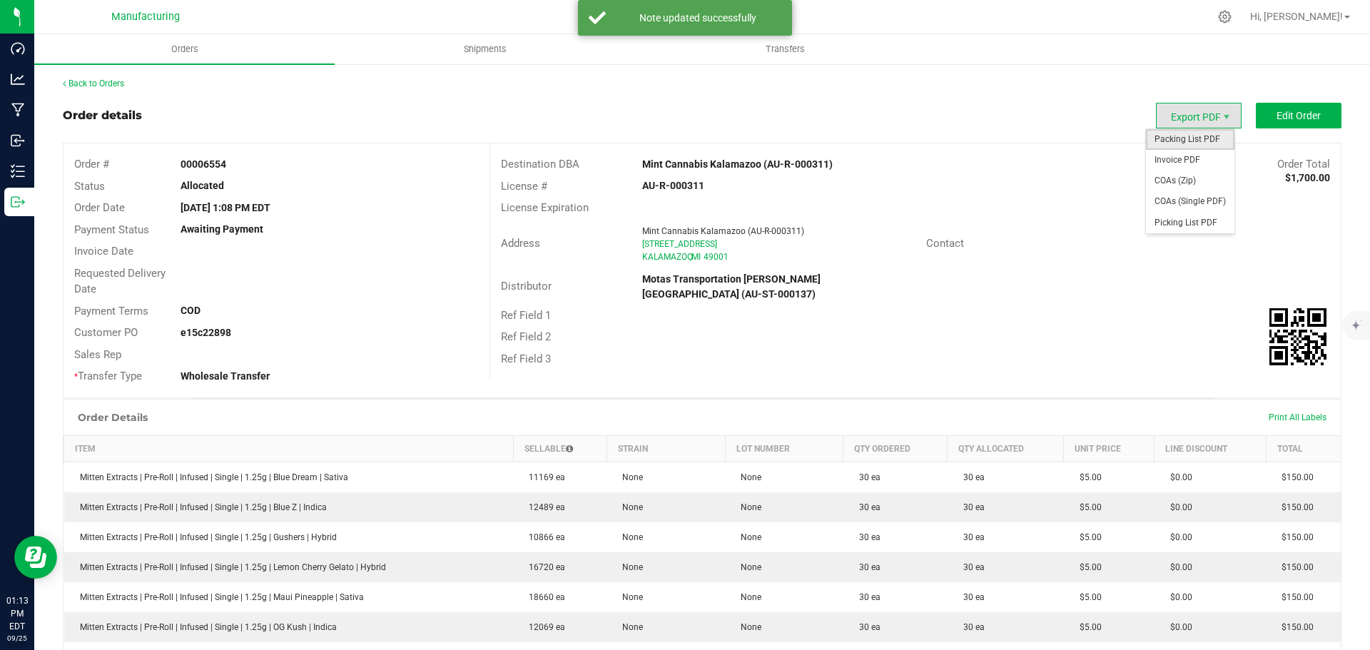
click at [1196, 138] on span "Packing List PDF" at bounding box center [1190, 139] width 89 height 21
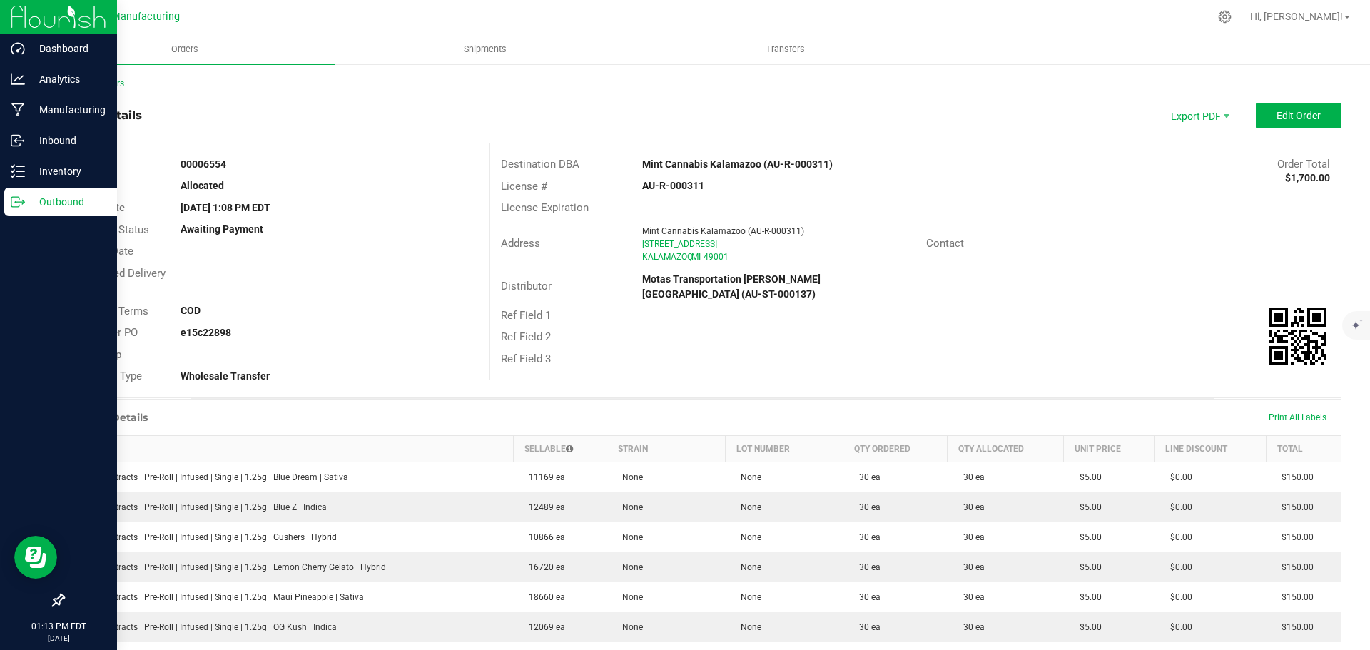
click at [18, 209] on div "Outbound" at bounding box center [60, 202] width 113 height 29
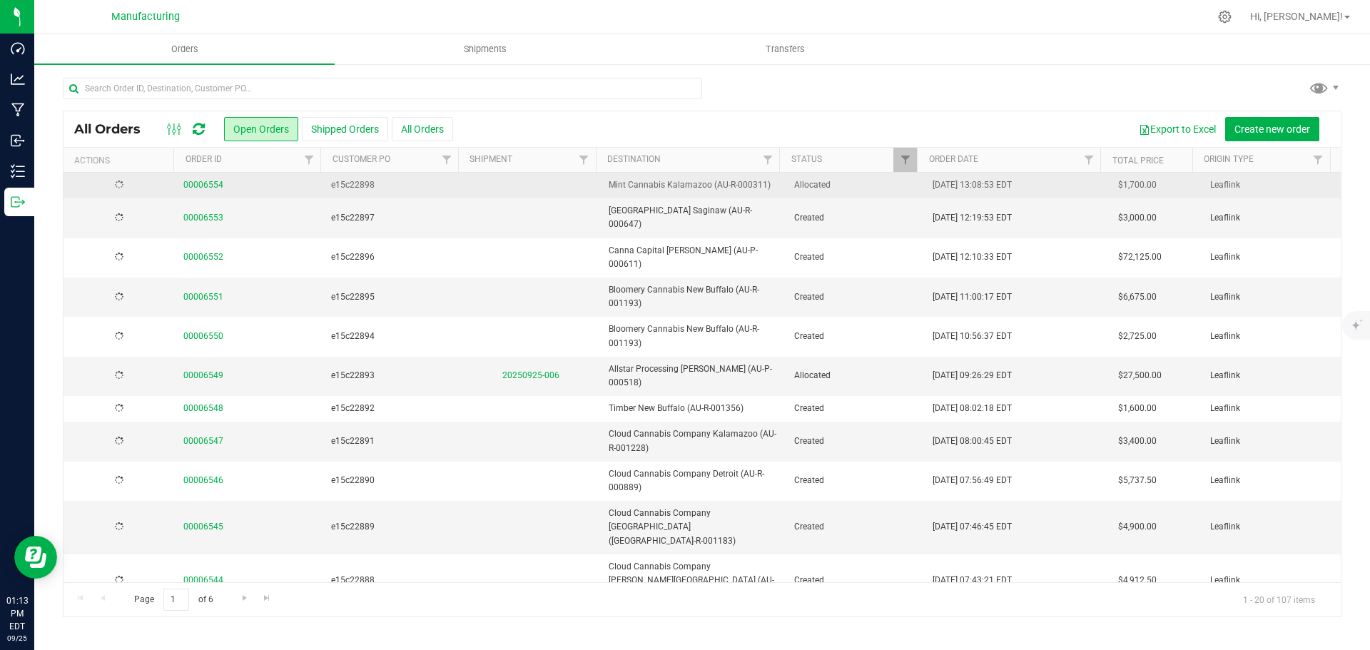
click at [270, 191] on span "00006554" at bounding box center [248, 185] width 131 height 14
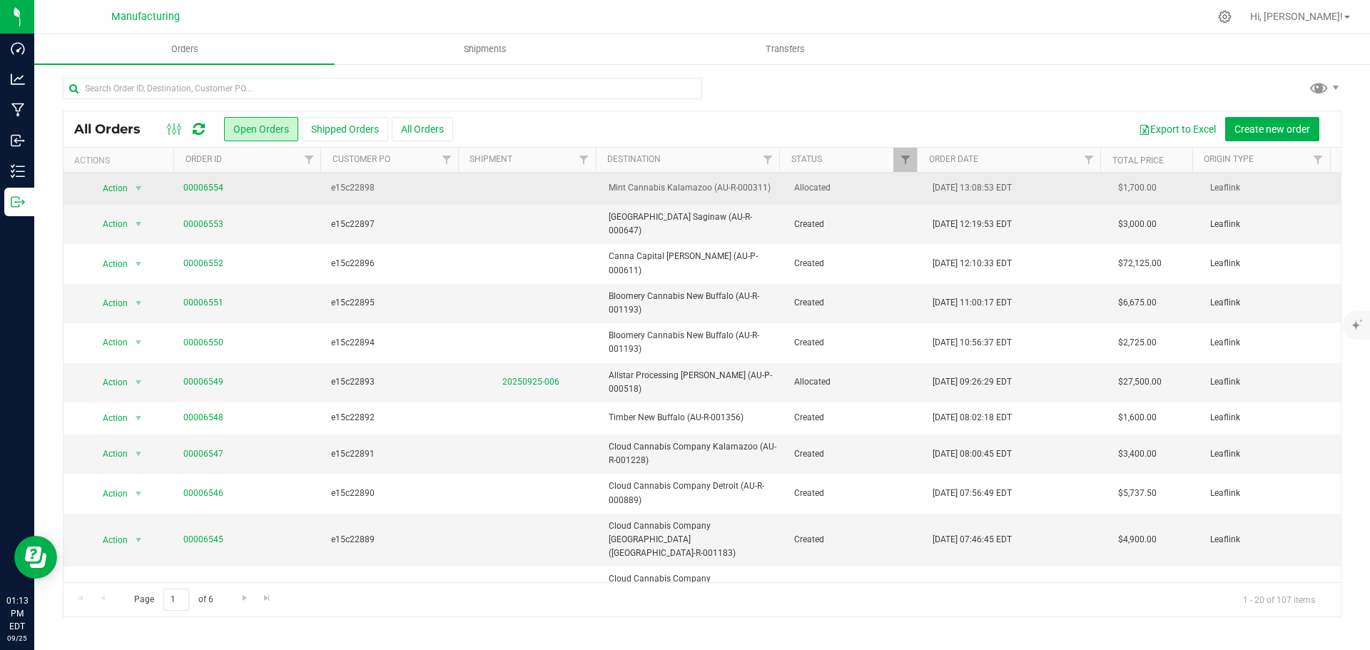
click at [373, 183] on span "e15c22898" at bounding box center [392, 188] width 122 height 14
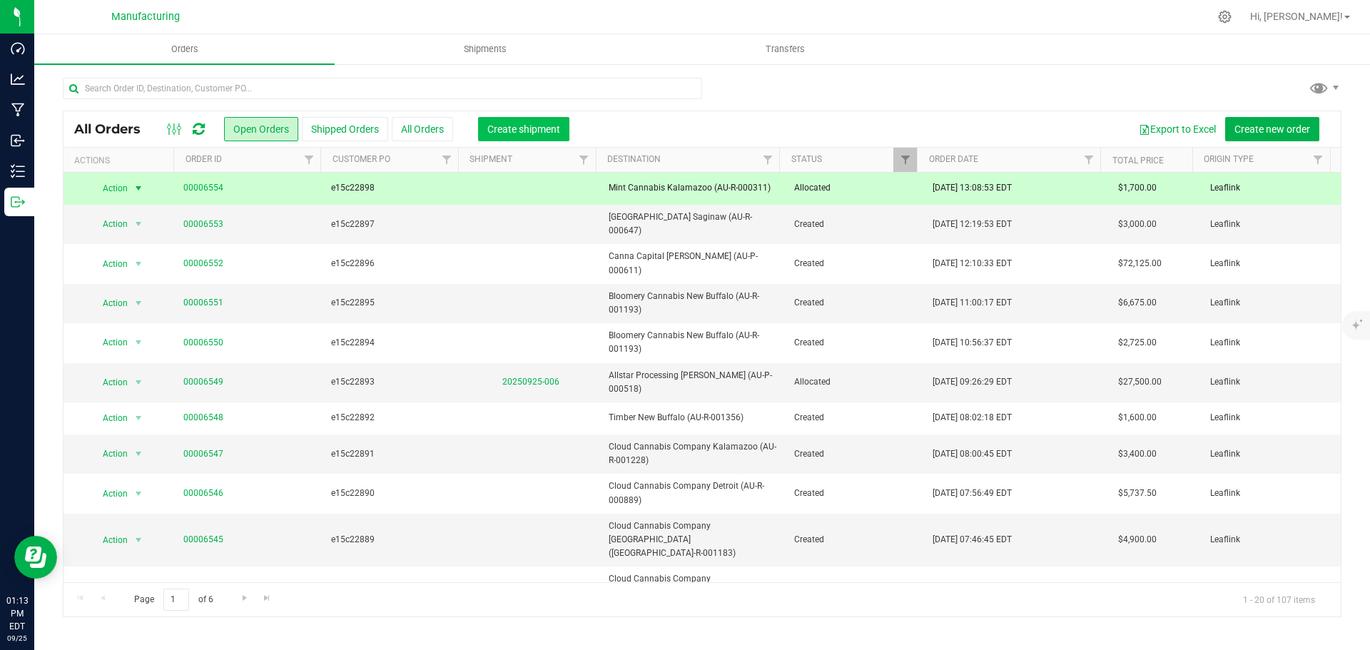
click at [502, 129] on span "Create shipment" at bounding box center [523, 128] width 73 height 11
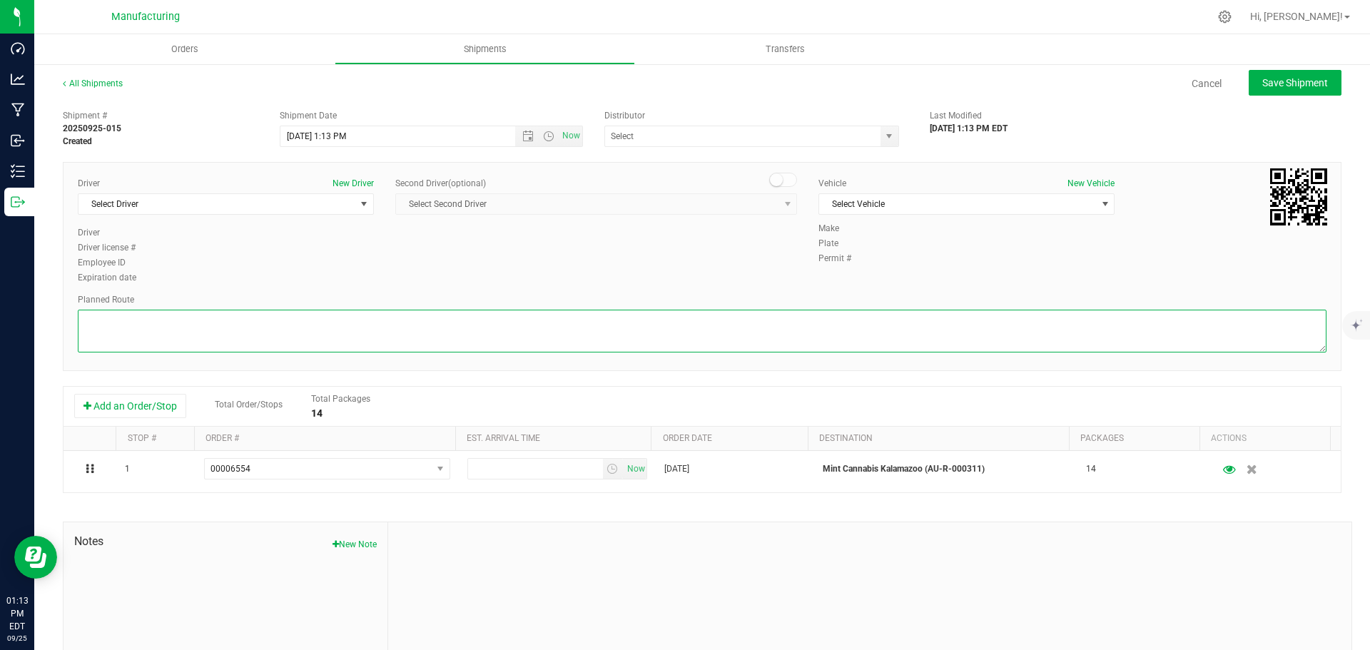
click at [171, 329] on textarea at bounding box center [702, 331] width 1249 height 43
paste textarea "| Mitten Distro Dimondale To Motas -- Head south 246 ft -- Turn right 325 ft --…"
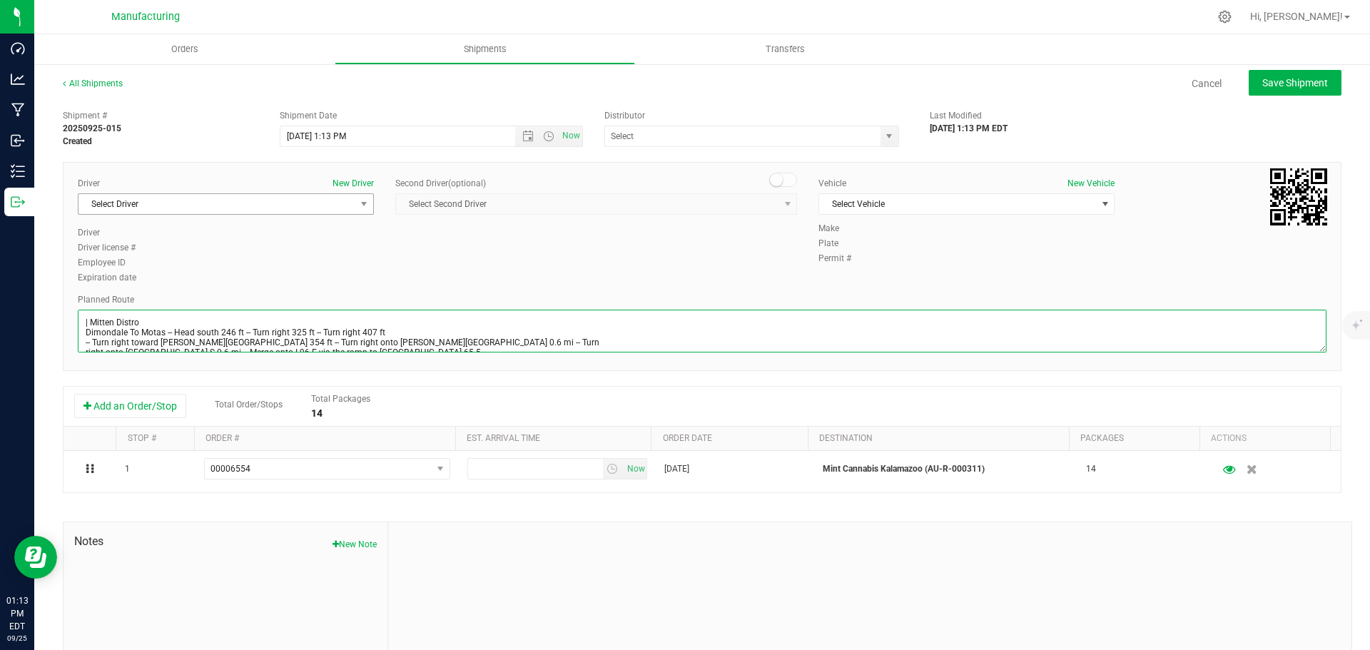
scroll to position [46, 0]
type textarea "| Mitten Distro Dimondale To Motas -- Head south 246 ft -- Turn right 325 ft --…"
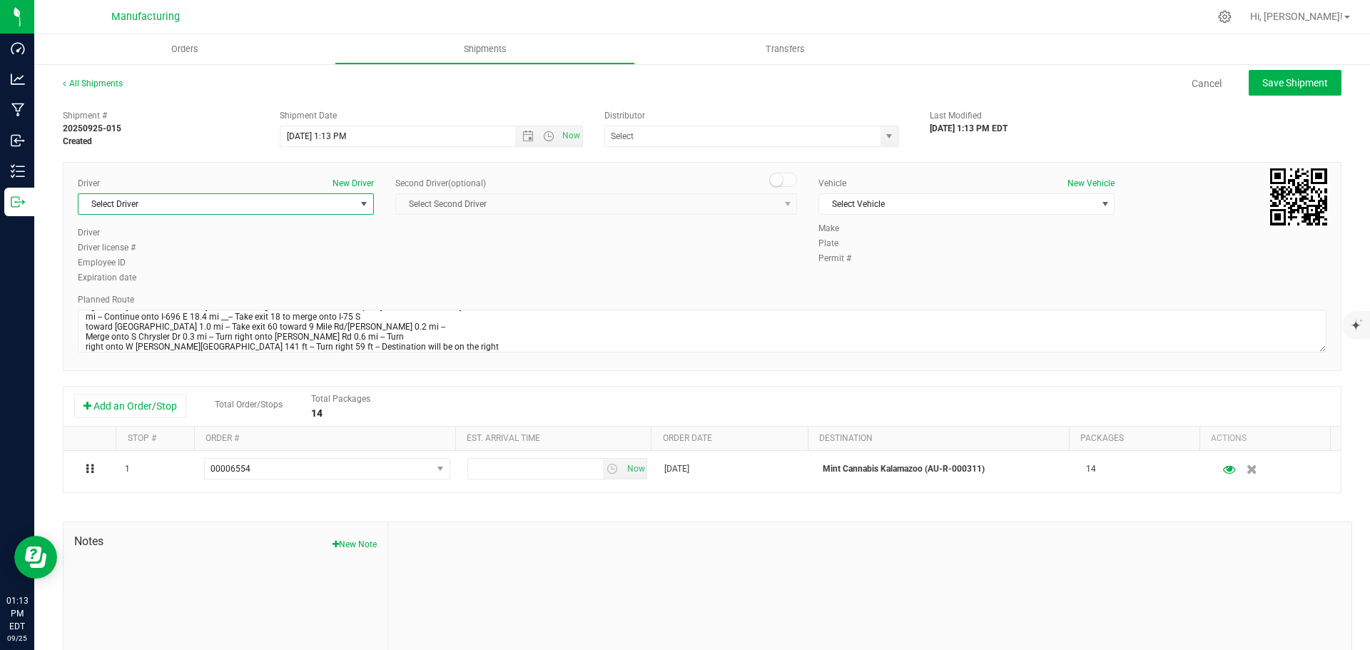
click at [151, 204] on span "Select Driver" at bounding box center [217, 204] width 277 height 20
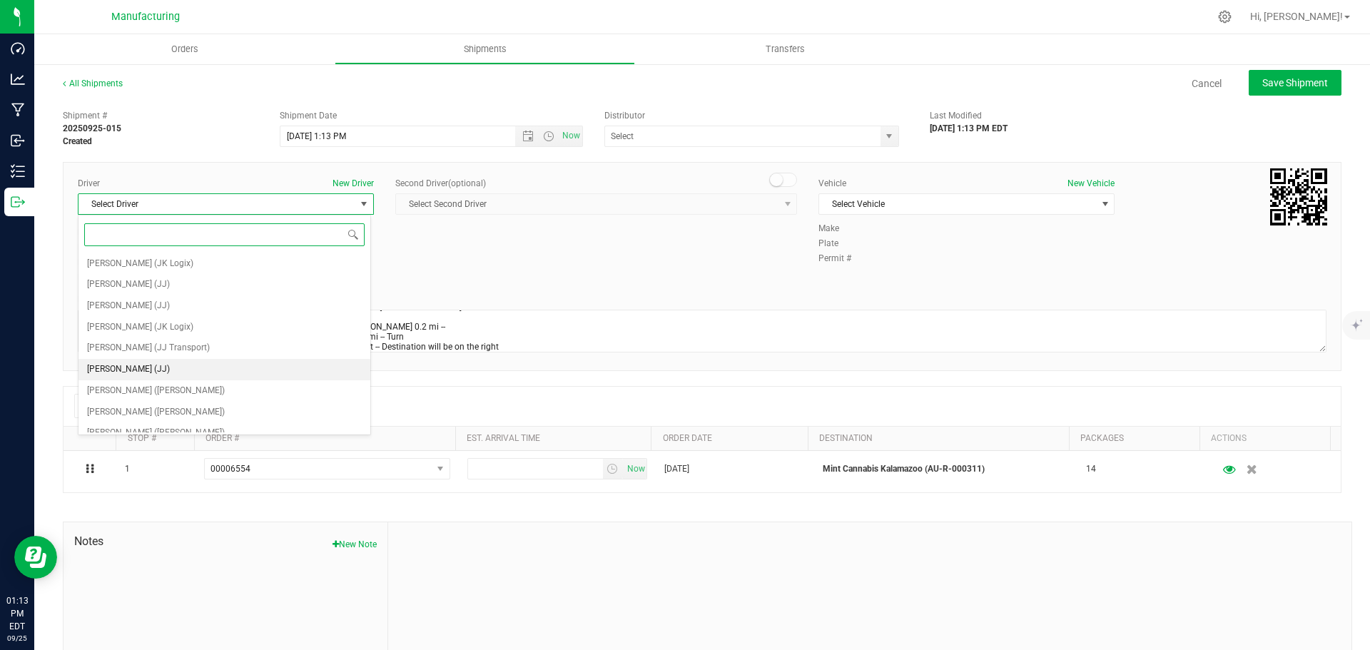
click at [175, 370] on li "[PERSON_NAME] (JJ)" at bounding box center [225, 369] width 292 height 21
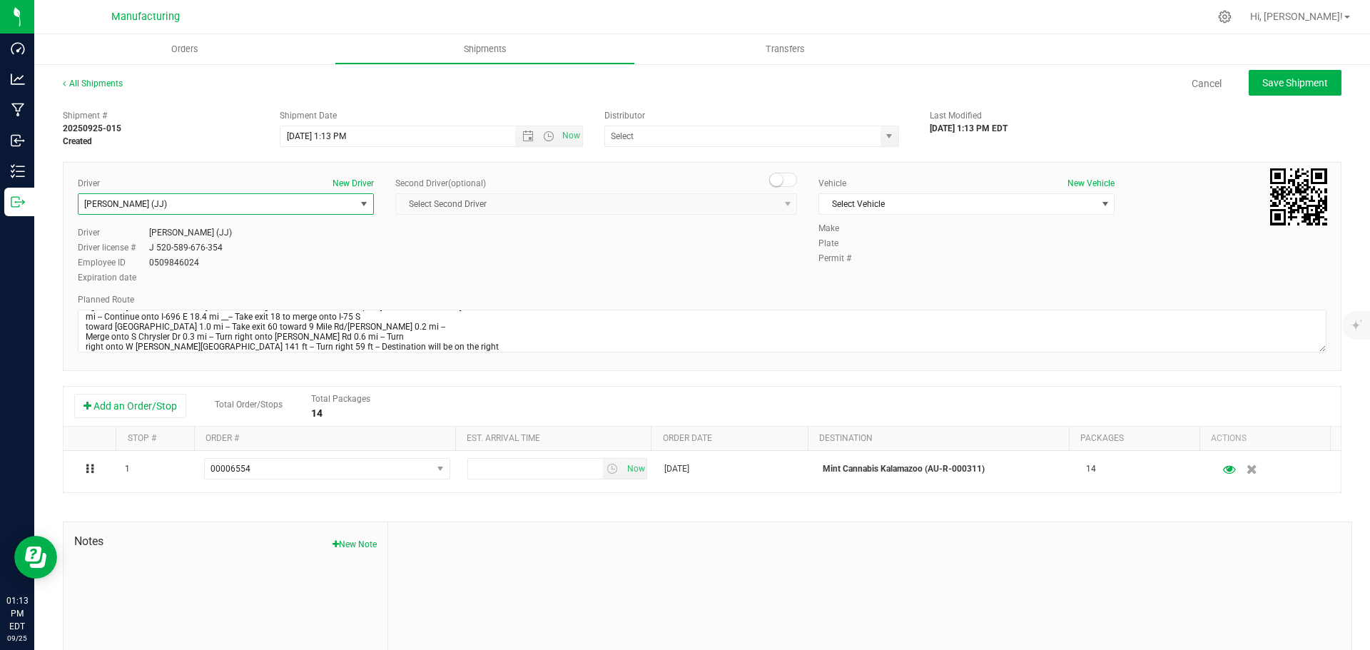
click at [163, 207] on span "[PERSON_NAME] (JJ)" at bounding box center [217, 204] width 277 height 20
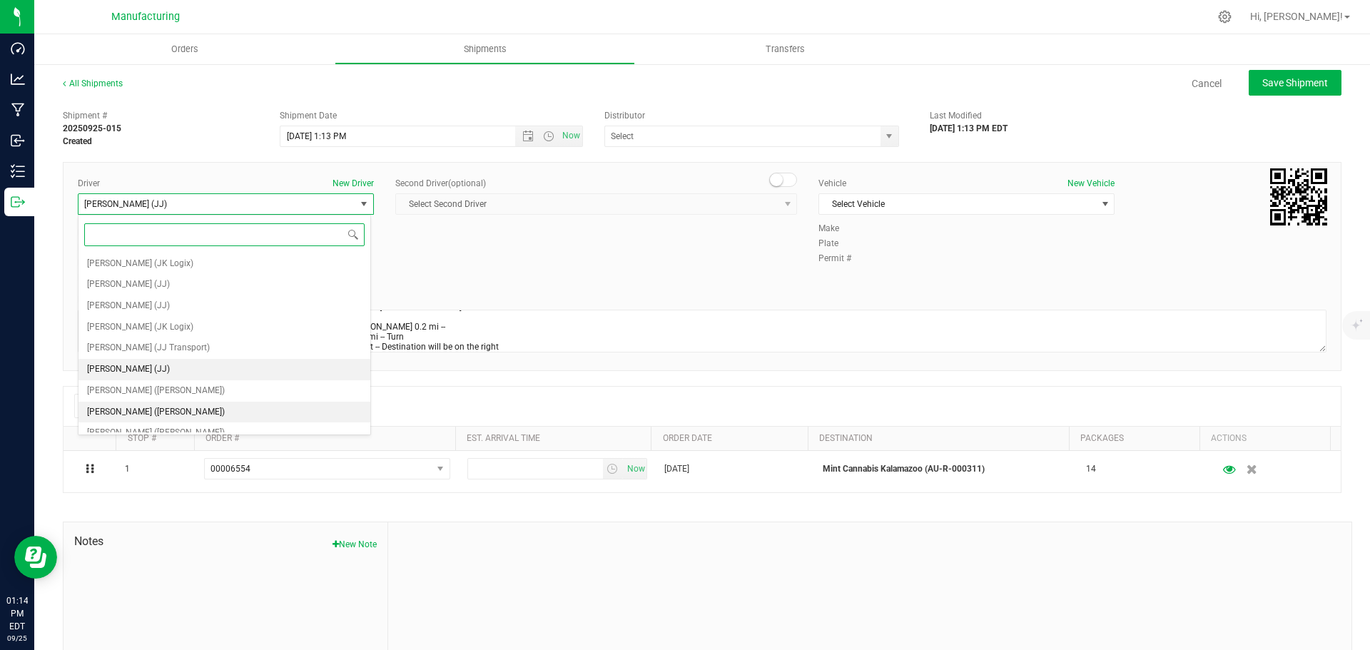
drag, startPoint x: 185, startPoint y: 409, endPoint x: 485, endPoint y: 304, distance: 317.6
click at [185, 411] on li "[PERSON_NAME] ([PERSON_NAME])" at bounding box center [225, 412] width 292 height 21
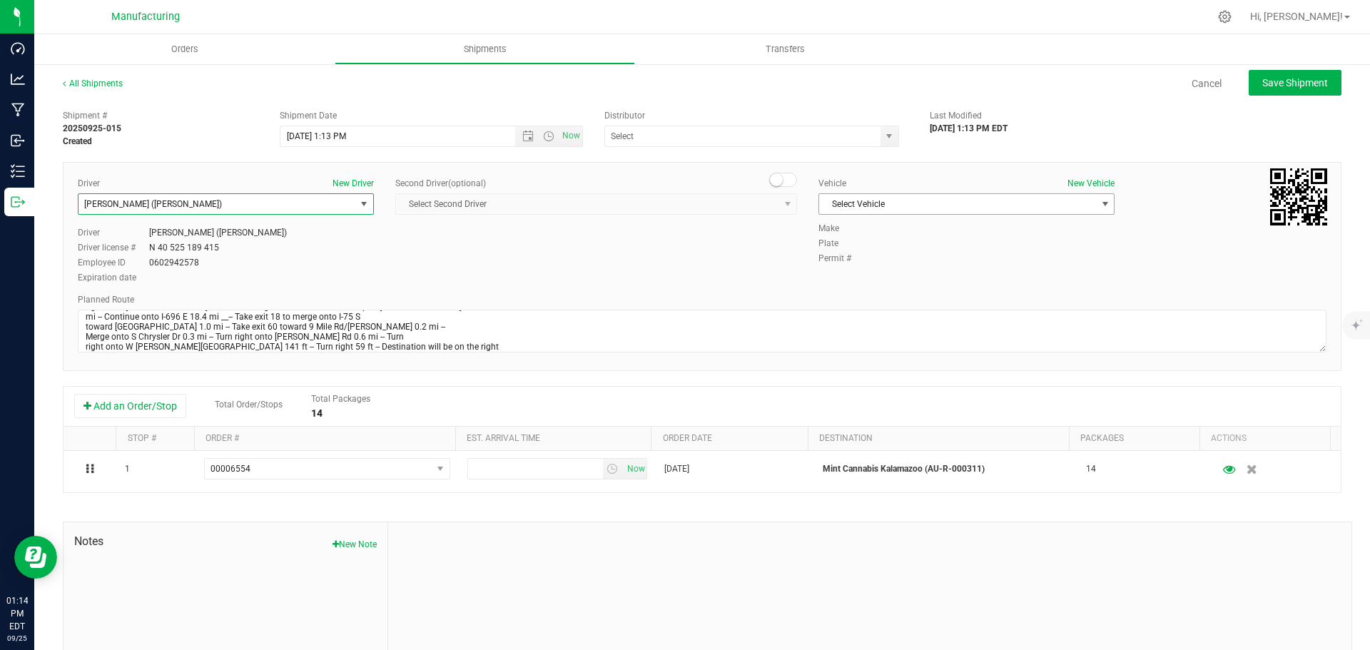
click at [835, 213] on span "Select Vehicle" at bounding box center [957, 204] width 277 height 20
click at [856, 265] on li "[MEDICAL_DATA]" at bounding box center [960, 271] width 292 height 21
click at [887, 135] on span "select" at bounding box center [889, 136] width 11 height 11
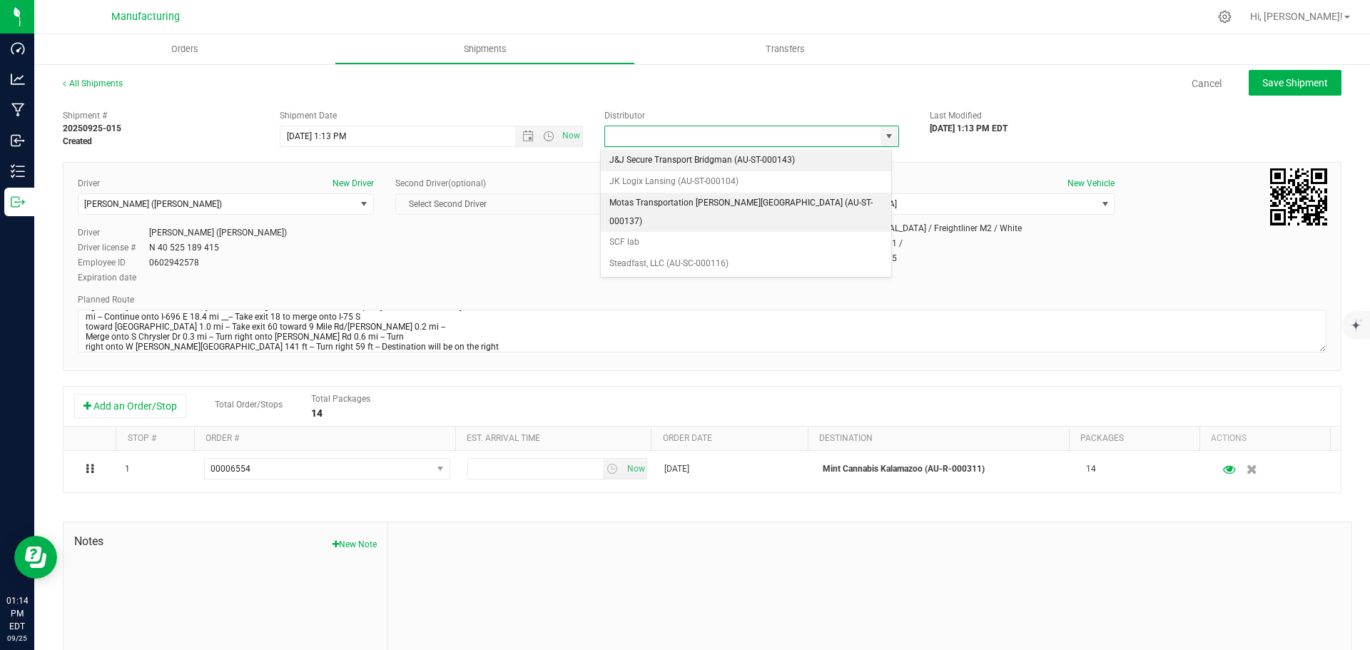
click at [661, 204] on li "Motas Transportation [PERSON_NAME][GEOGRAPHIC_DATA] (AU-ST-000137)" at bounding box center [746, 212] width 290 height 39
type input "Motas Transportation [PERSON_NAME][GEOGRAPHIC_DATA] (AU-ST-000137)"
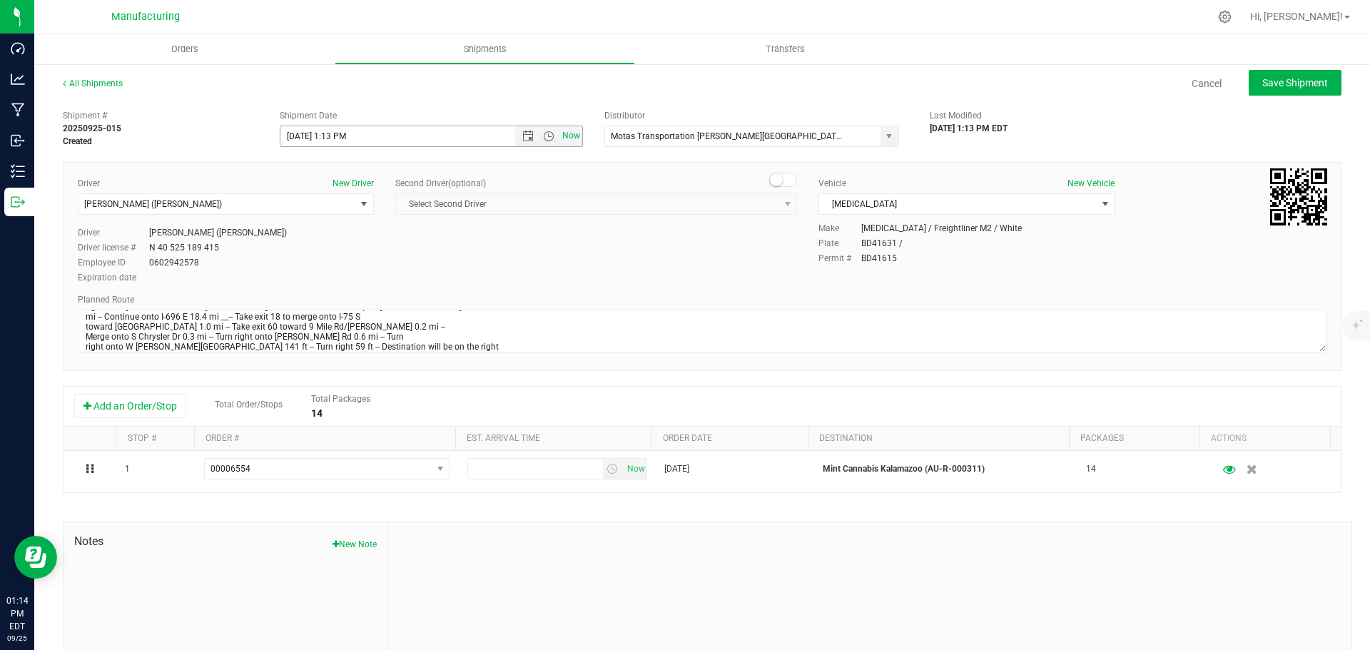
click at [570, 136] on span "Now" at bounding box center [572, 136] width 24 height 21
click at [1263, 86] on span "Save Shipment" at bounding box center [1296, 82] width 66 height 11
type input "[DATE] 5:14 PM"
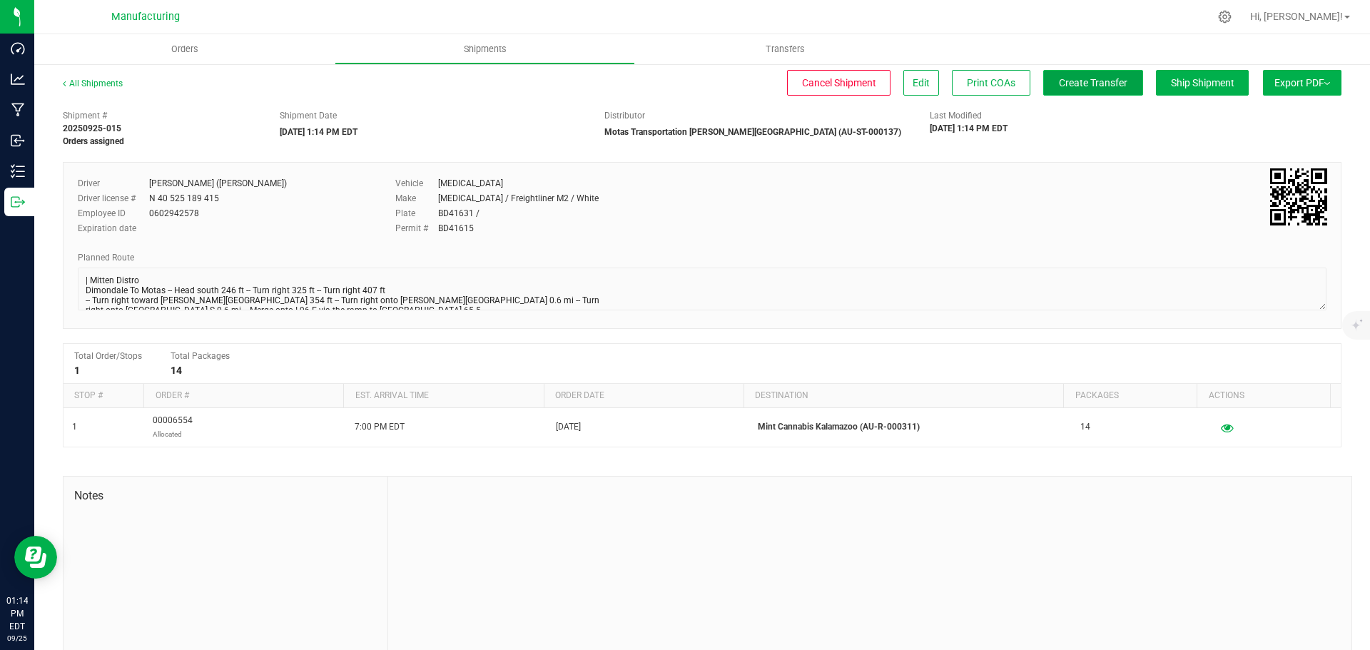
click at [1099, 84] on span "Create Transfer" at bounding box center [1093, 82] width 69 height 11
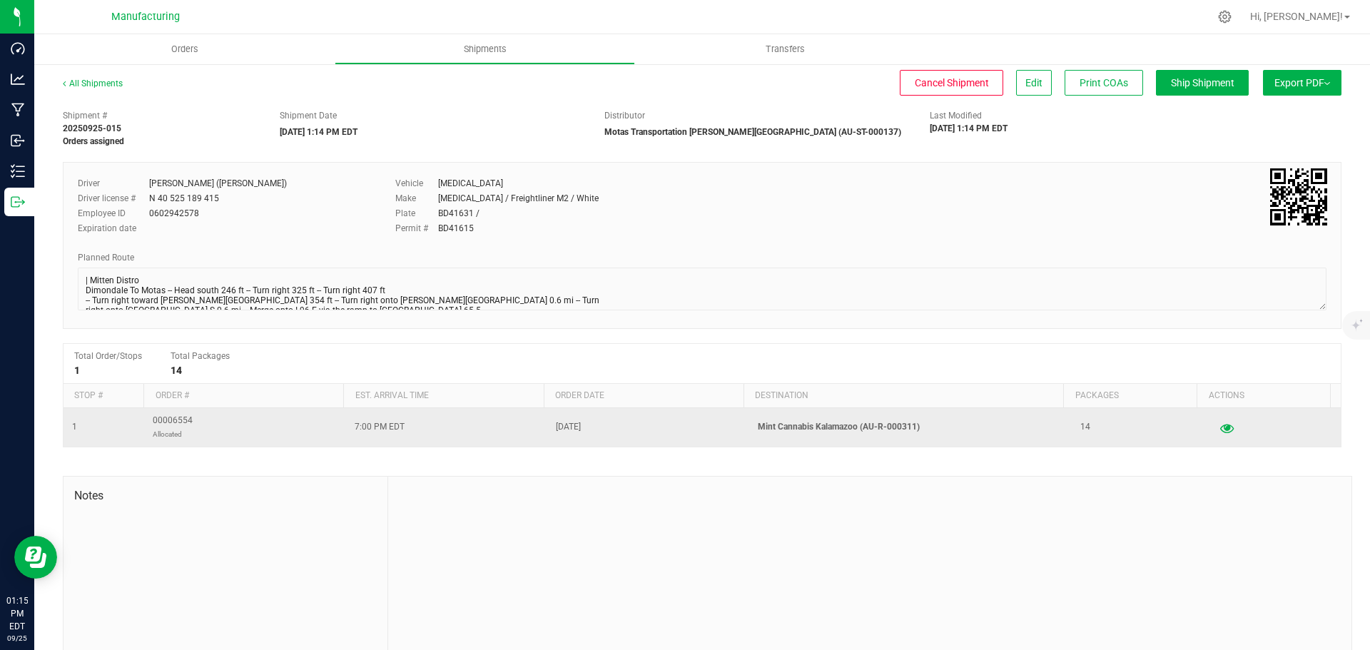
click at [1220, 426] on icon "button" at bounding box center [1227, 428] width 14 height 10
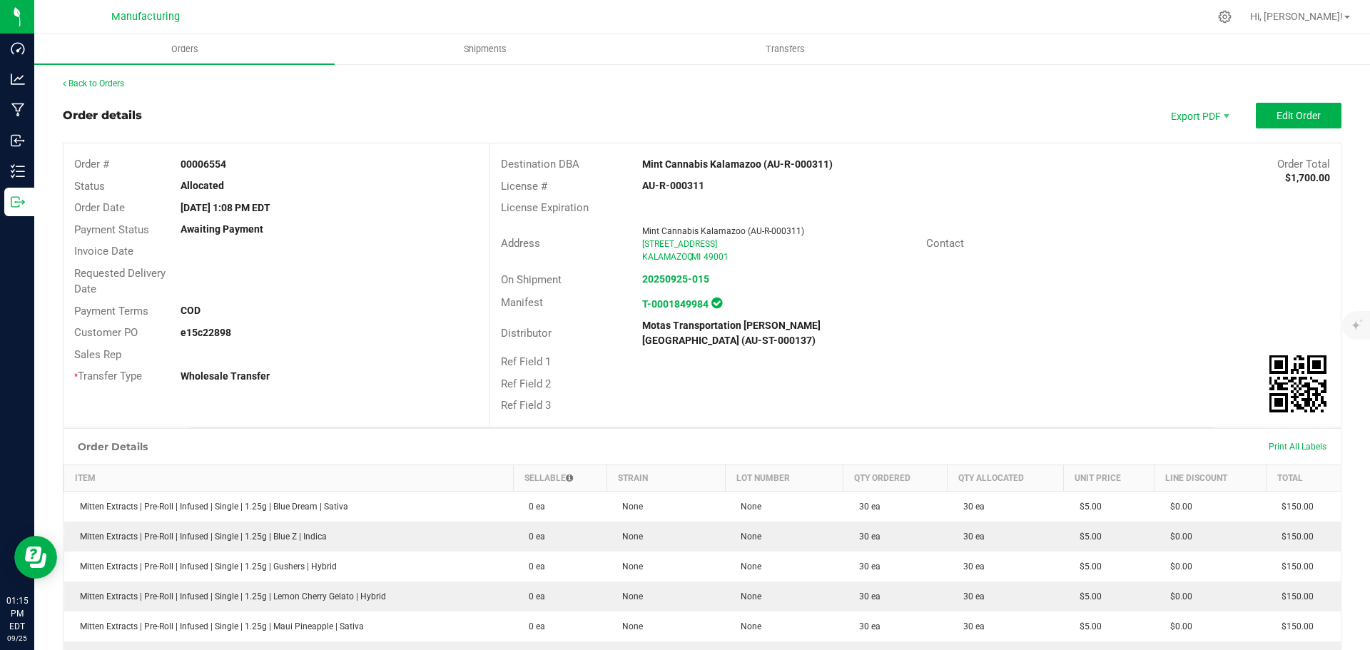
click at [222, 335] on strong "e15c22898" at bounding box center [206, 332] width 51 height 11
copy strong "e15c22898"
click at [1233, 14] on icon at bounding box center [1225, 16] width 15 height 15
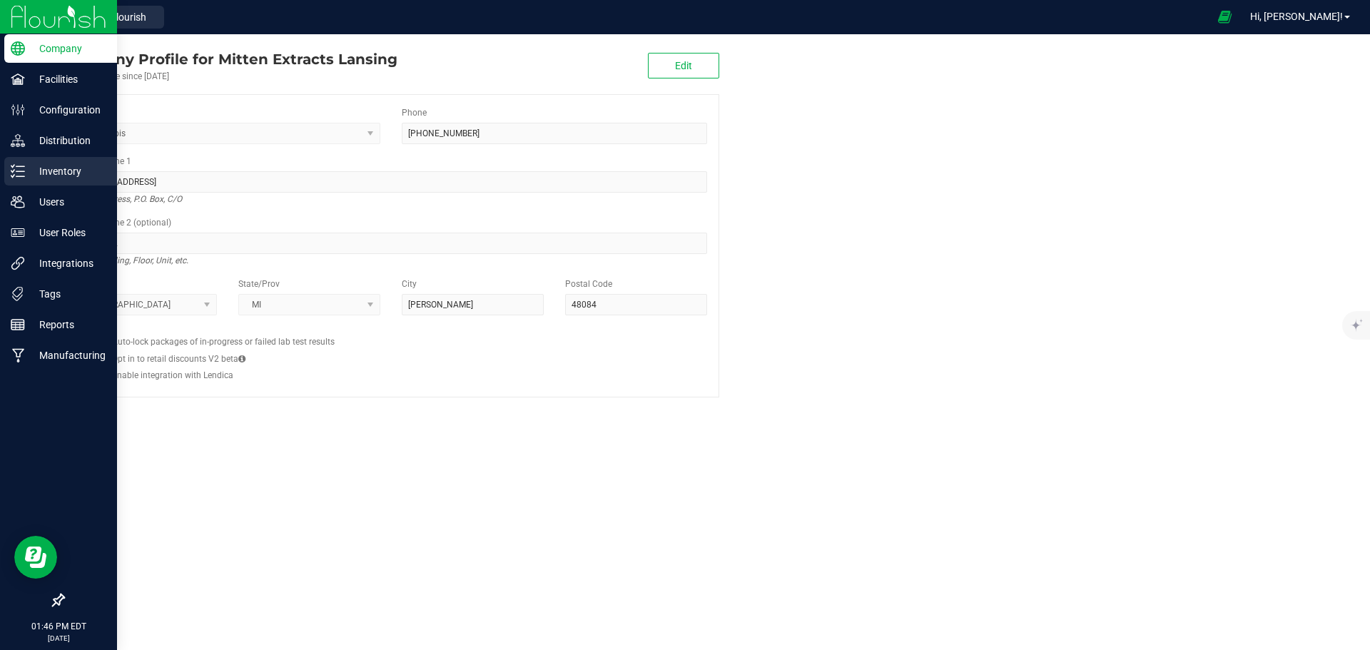
click at [32, 170] on p "Inventory" at bounding box center [68, 171] width 86 height 17
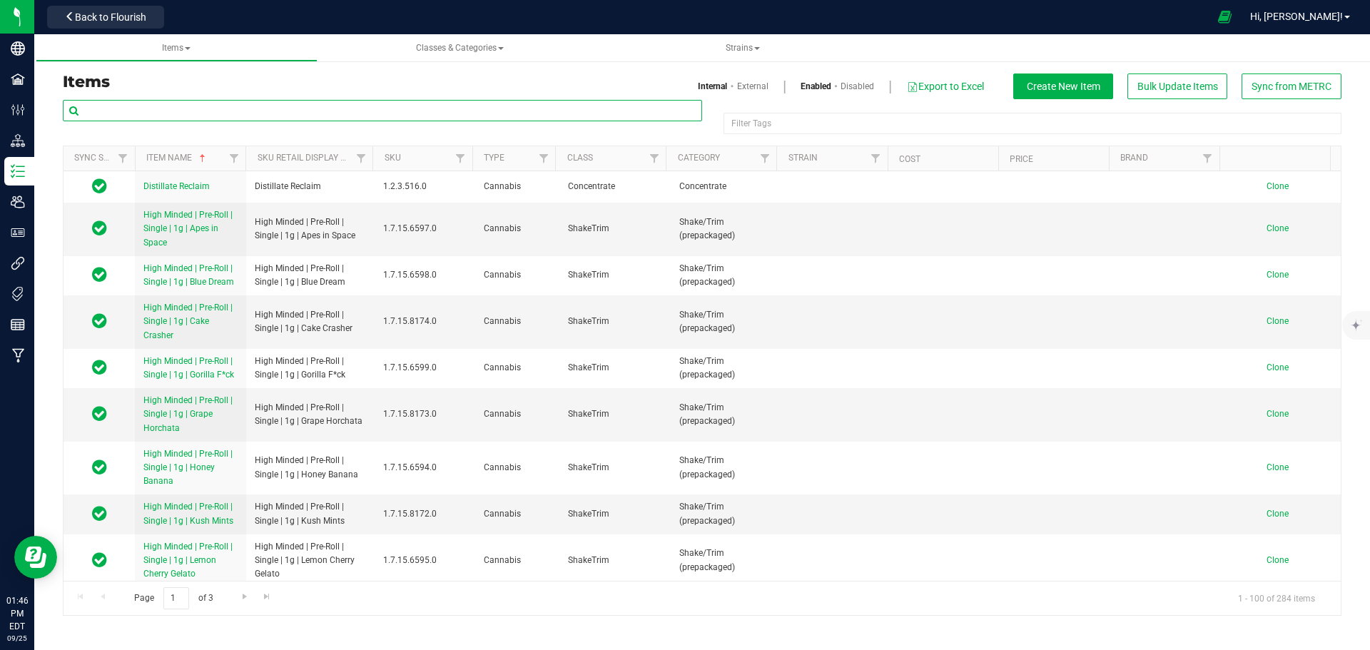
click at [176, 111] on input "text" at bounding box center [383, 110] width 640 height 21
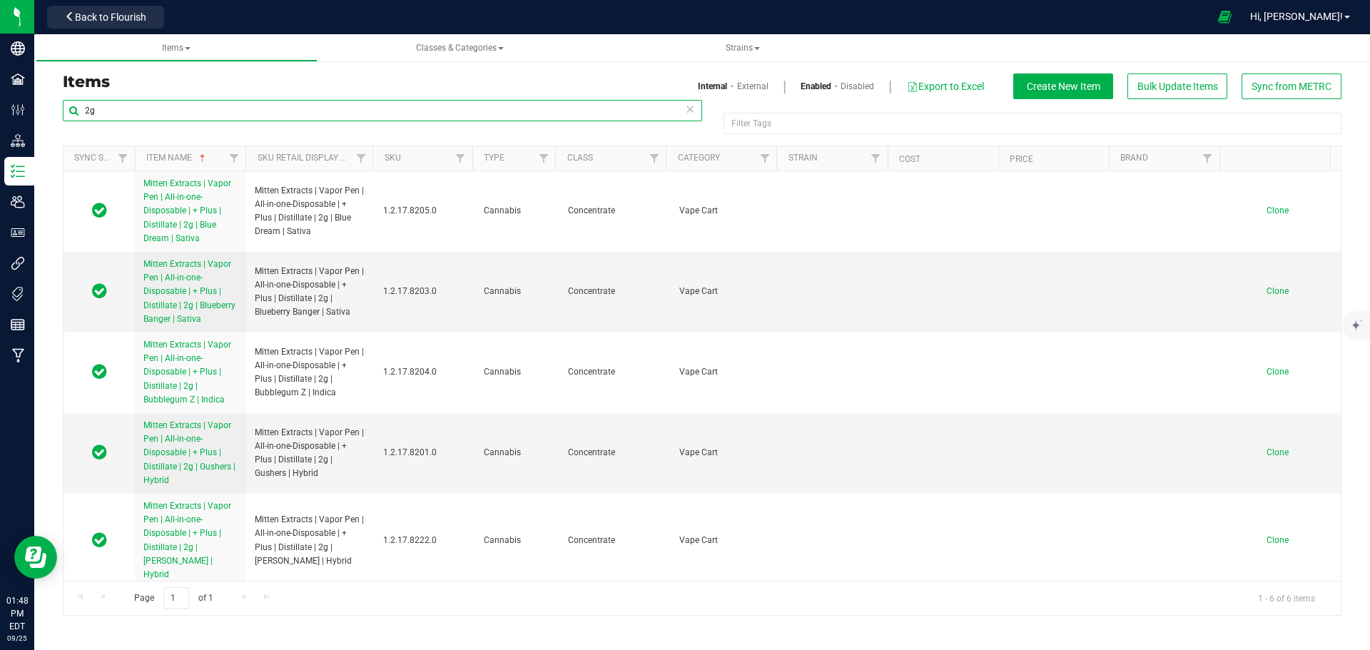
type input "2g"
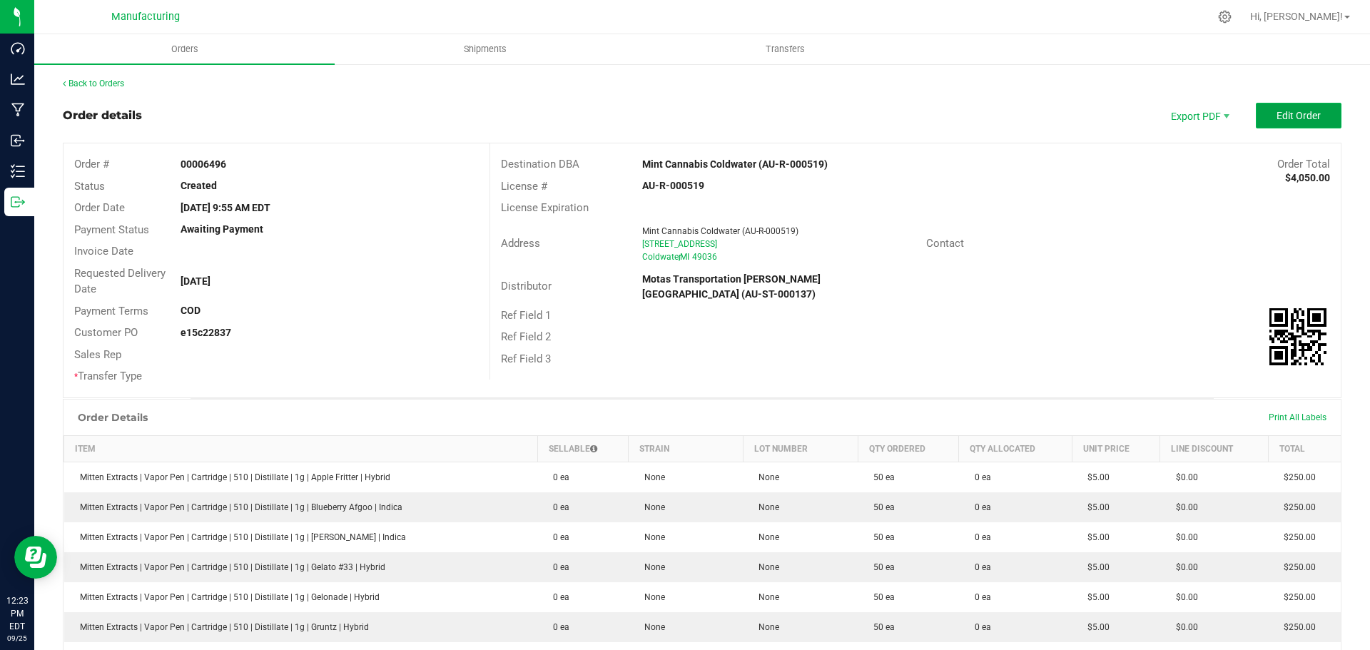
click at [1303, 116] on span "Edit Order" at bounding box center [1299, 115] width 44 height 11
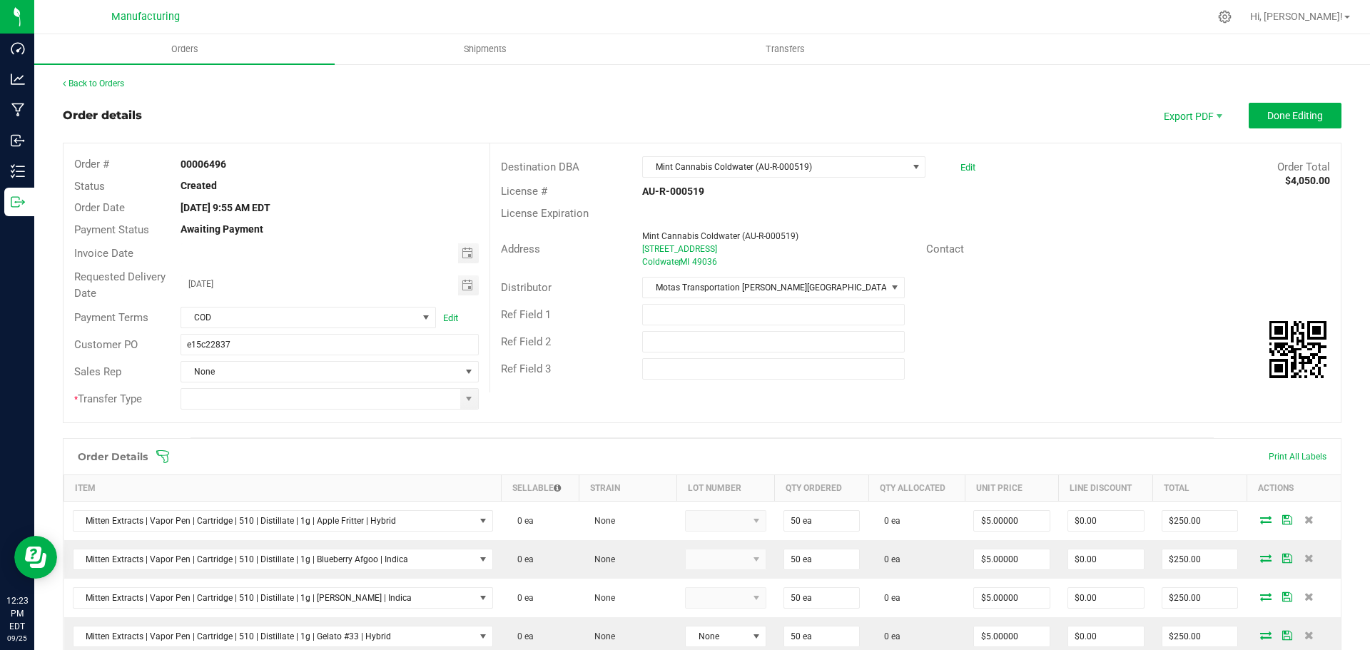
click at [162, 448] on div "Order Details Print All Labels" at bounding box center [703, 457] width 1278 height 36
click at [164, 450] on icon at bounding box center [163, 457] width 14 height 14
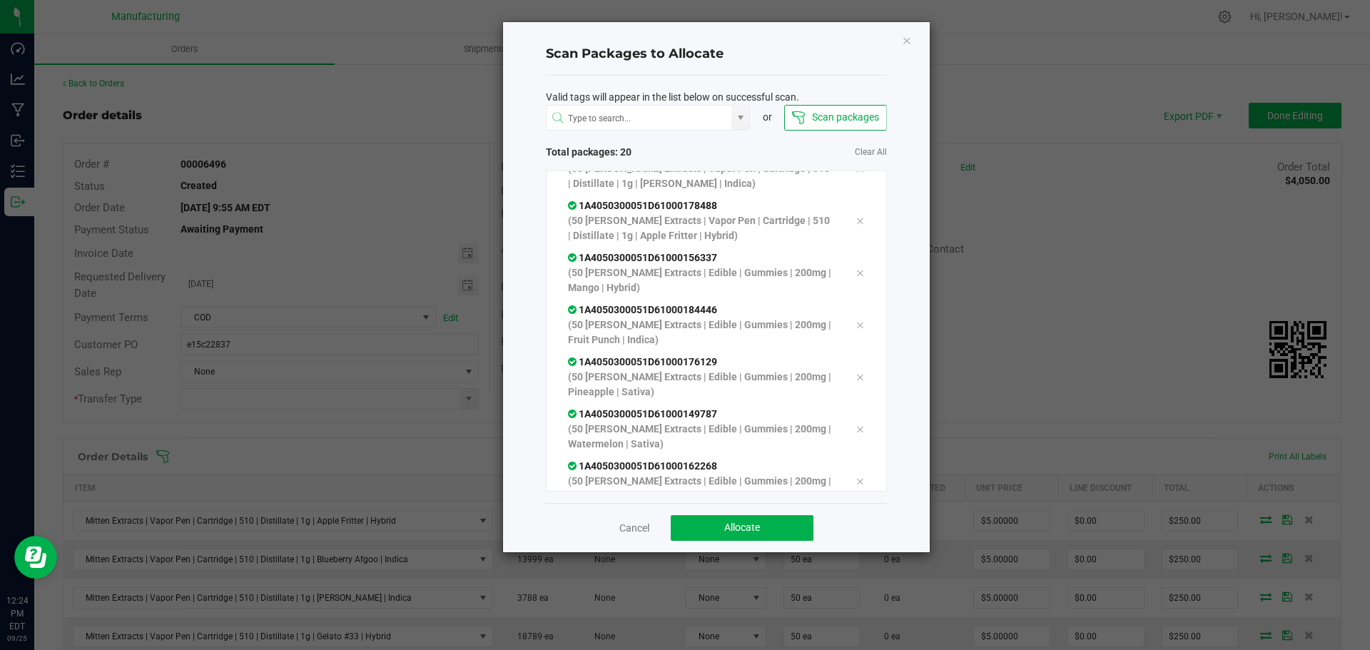
scroll to position [758, 0]
click at [724, 521] on button "Allocate" at bounding box center [742, 528] width 143 height 26
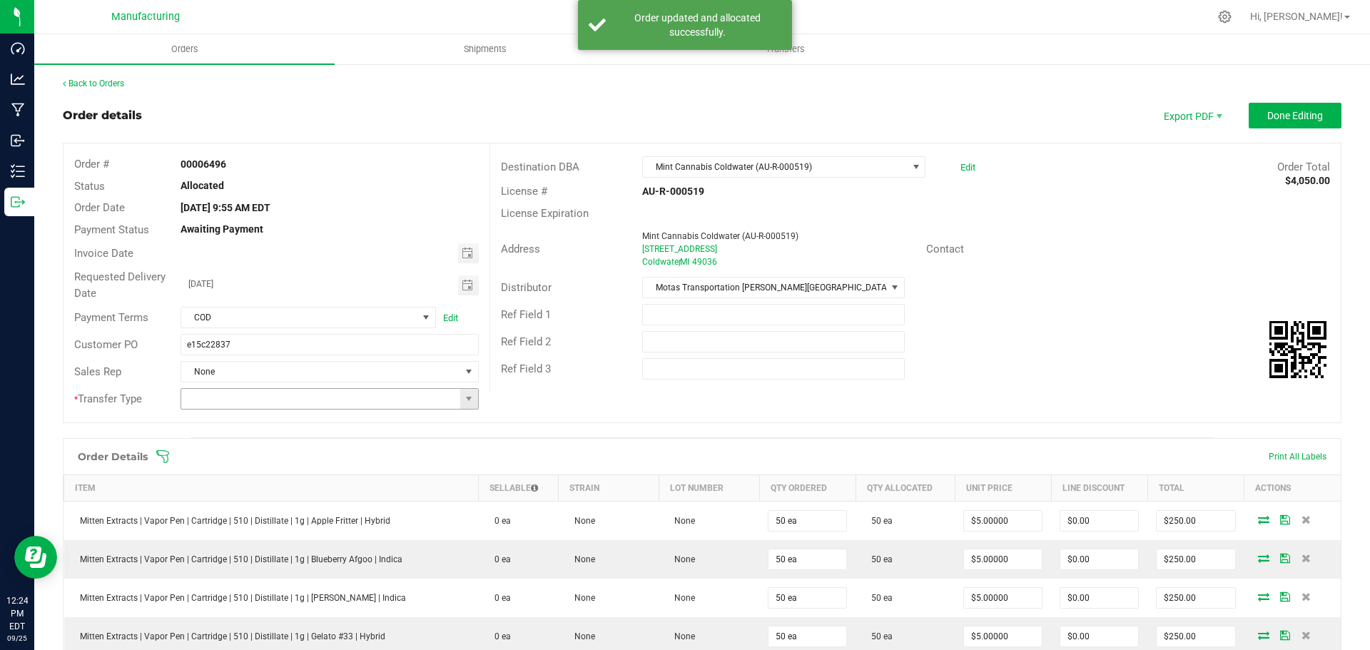
click at [463, 402] on span at bounding box center [468, 398] width 11 height 11
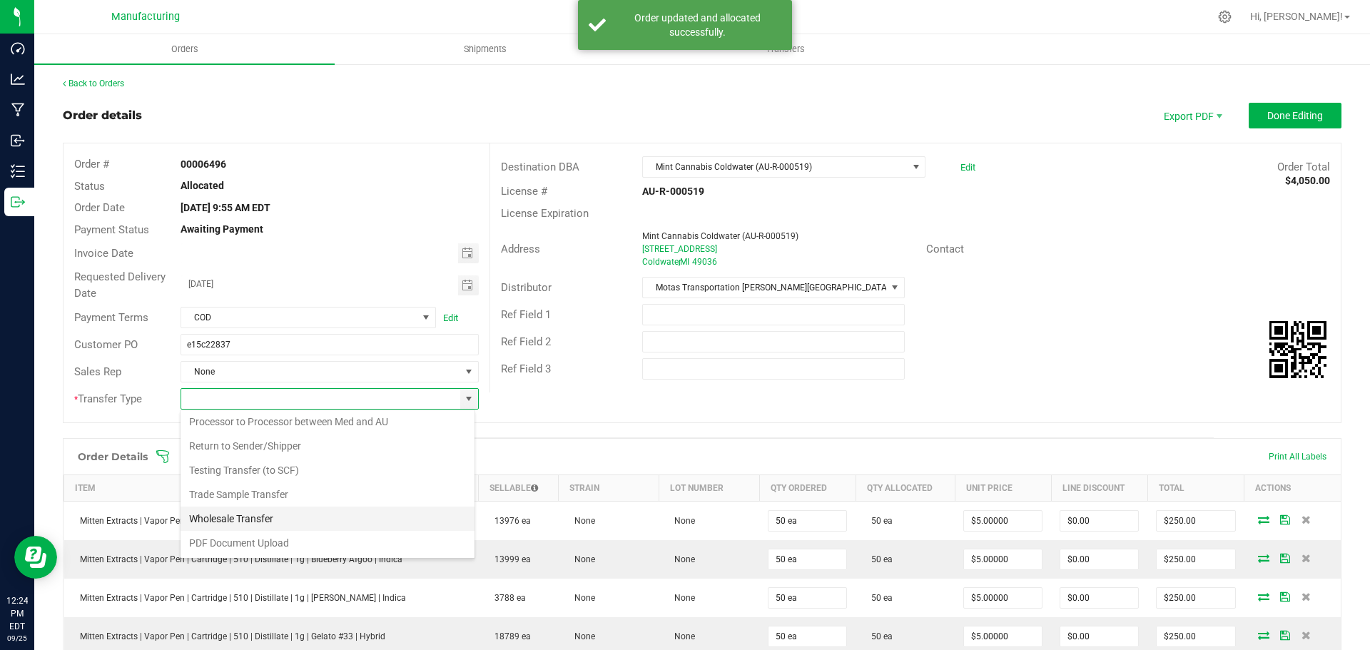
click at [303, 517] on li "Wholesale Transfer" at bounding box center [328, 519] width 294 height 24
type input "Wholesale Transfer"
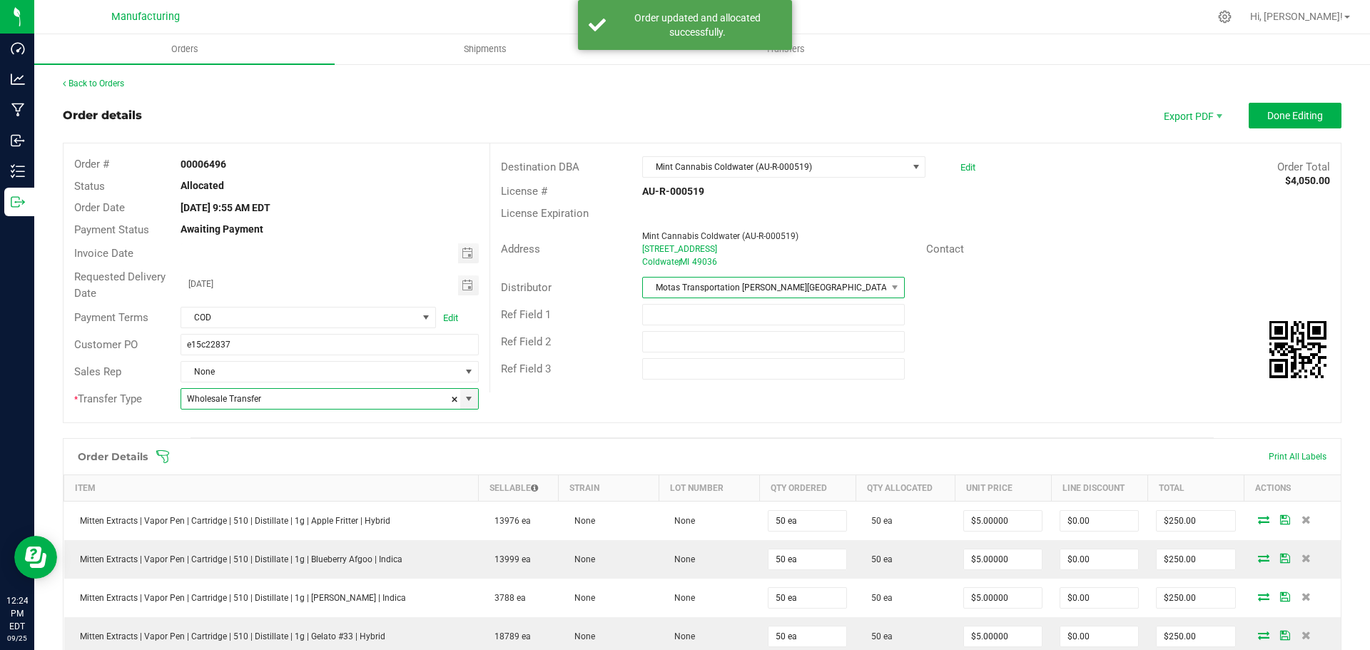
click at [748, 289] on span "Motas Transportation [PERSON_NAME][GEOGRAPHIC_DATA] (AU-ST-000137)" at bounding box center [764, 288] width 243 height 20
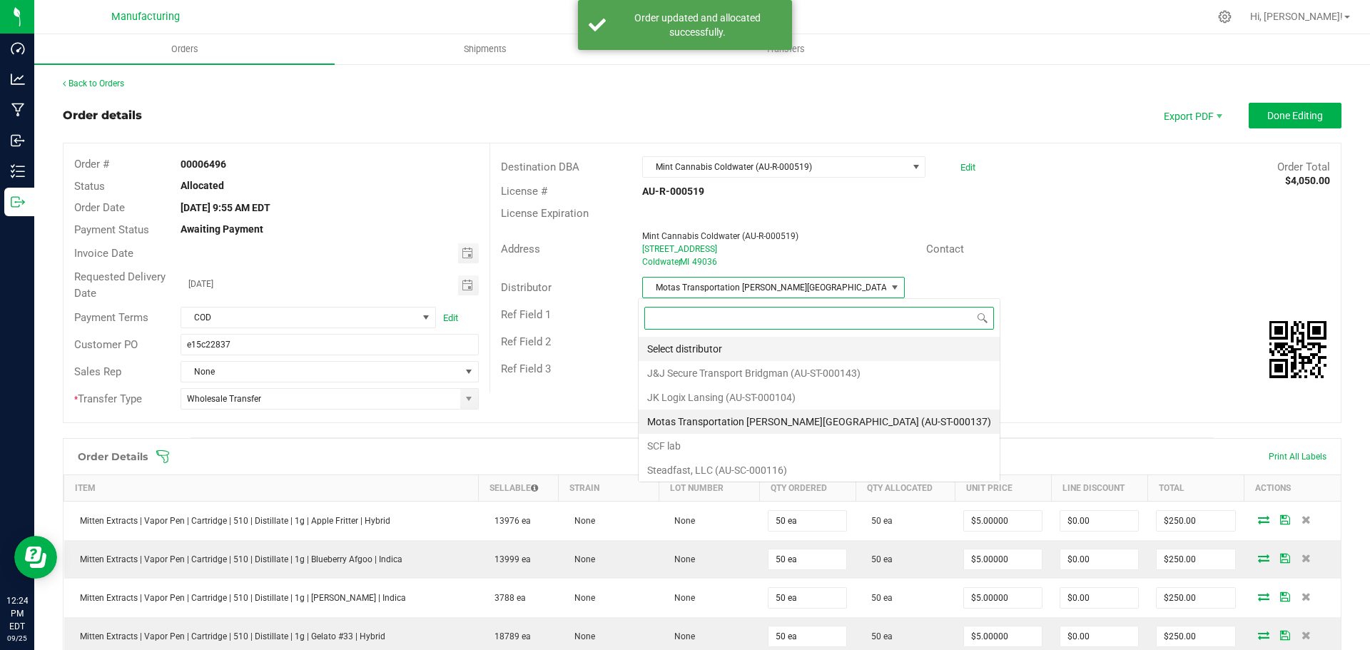
scroll to position [21, 260]
click at [697, 406] on li "JK Logix Lansing (AU-ST-000104)" at bounding box center [819, 397] width 361 height 24
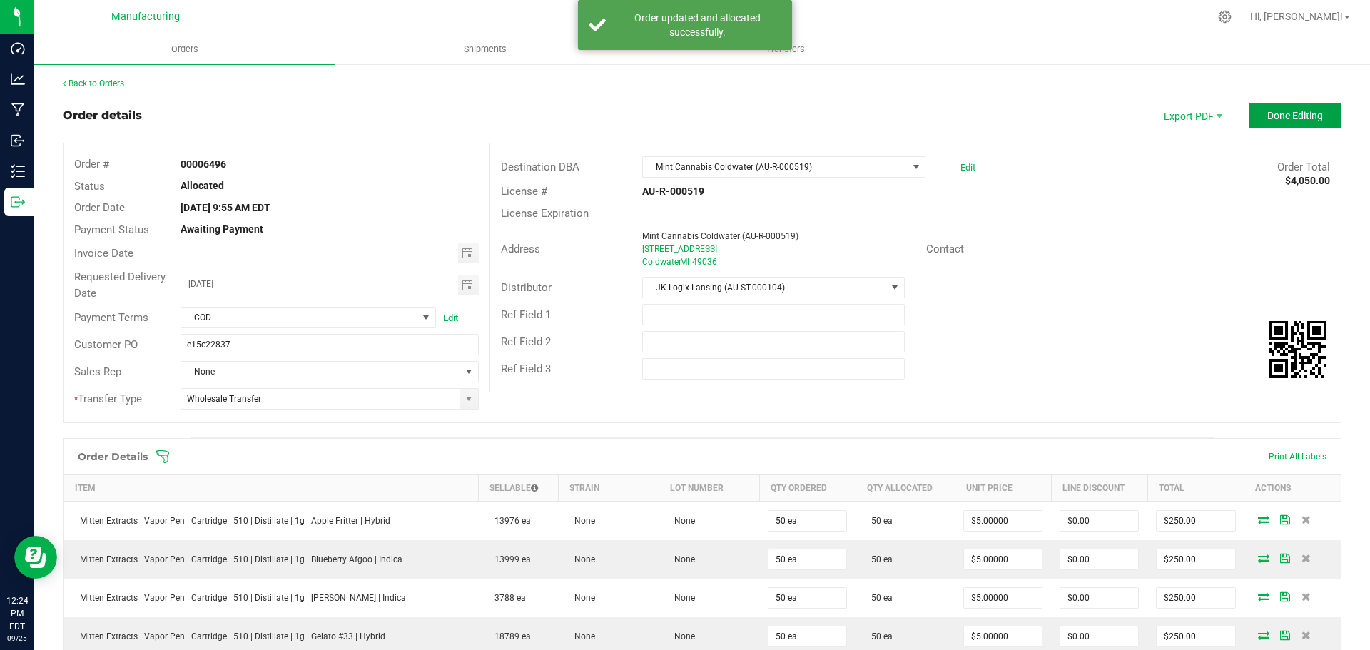
click at [1285, 121] on span "Done Editing" at bounding box center [1296, 115] width 56 height 11
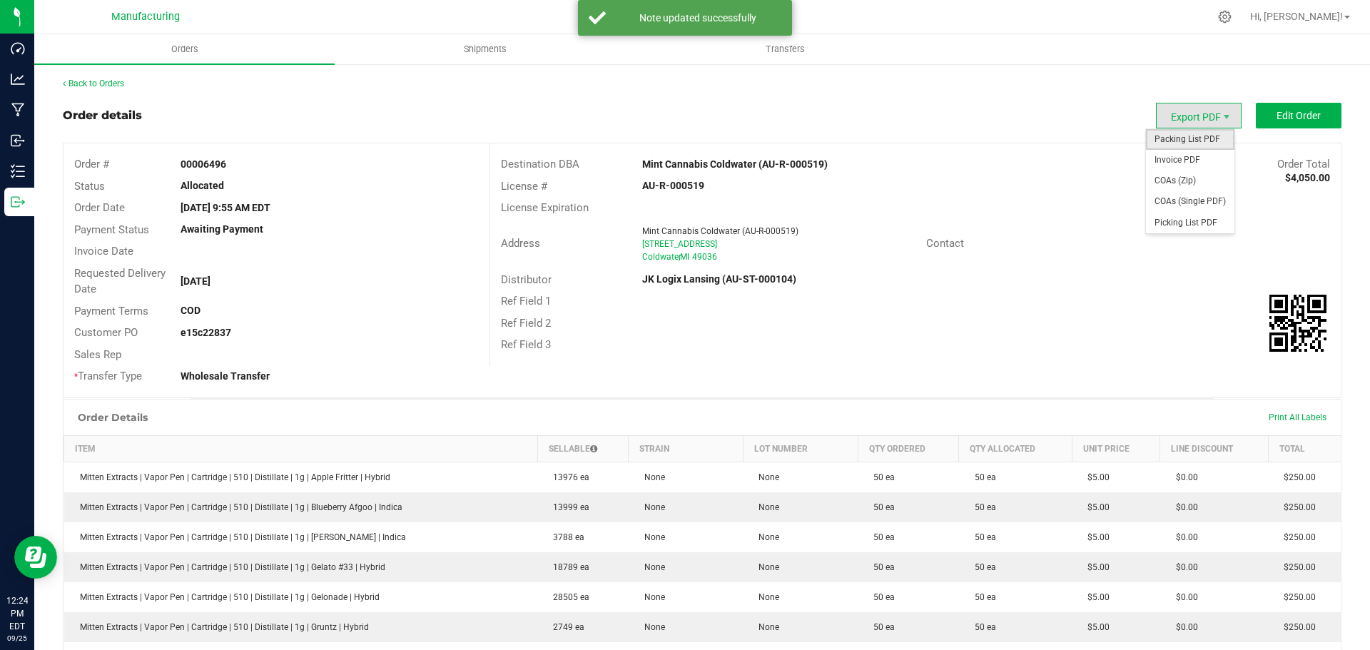
click at [1206, 139] on span "Packing List PDF" at bounding box center [1190, 139] width 89 height 21
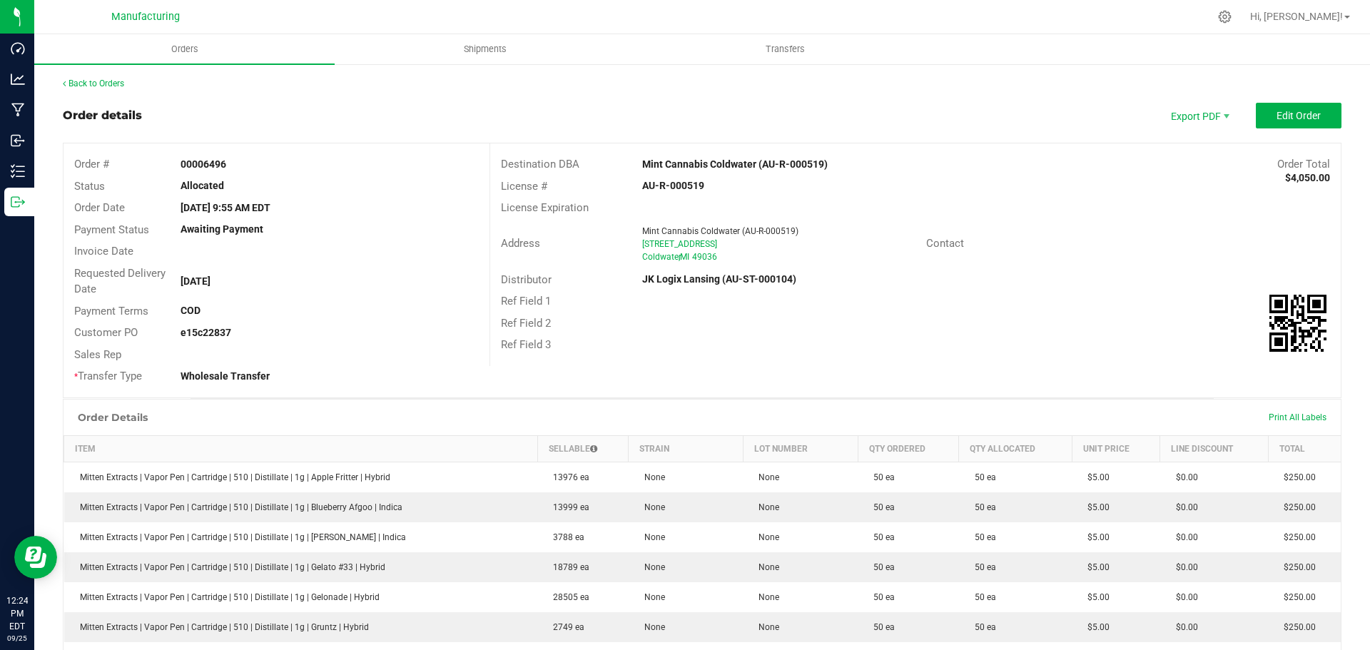
click at [216, 331] on strong "e15c22837" at bounding box center [206, 332] width 51 height 11
copy strong "e15c22837"
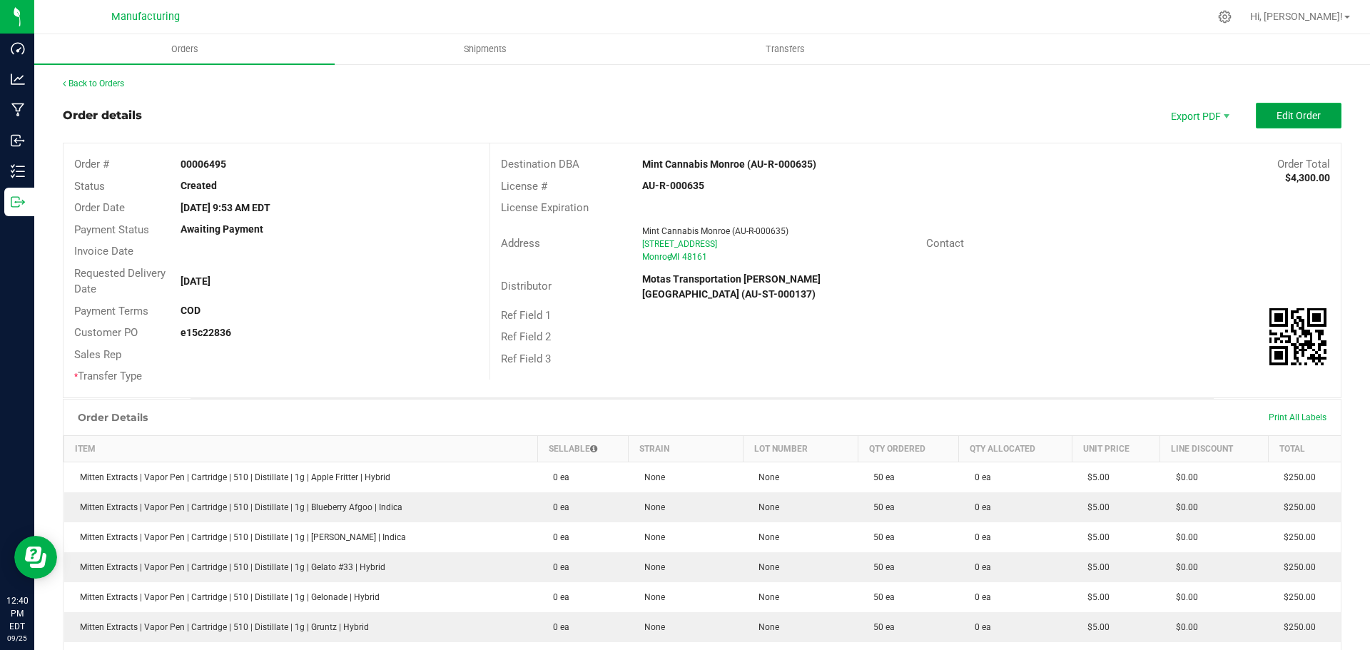
click at [1286, 115] on span "Edit Order" at bounding box center [1299, 115] width 44 height 11
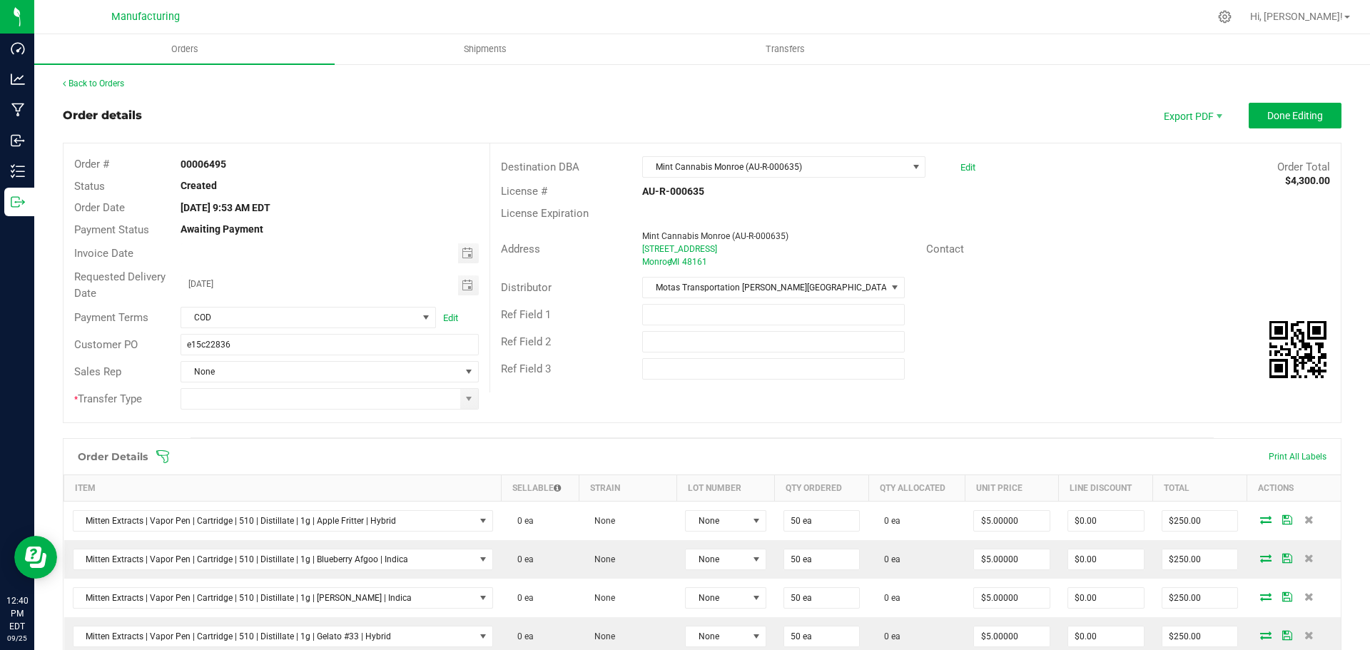
click at [158, 455] on icon at bounding box center [163, 457] width 14 height 14
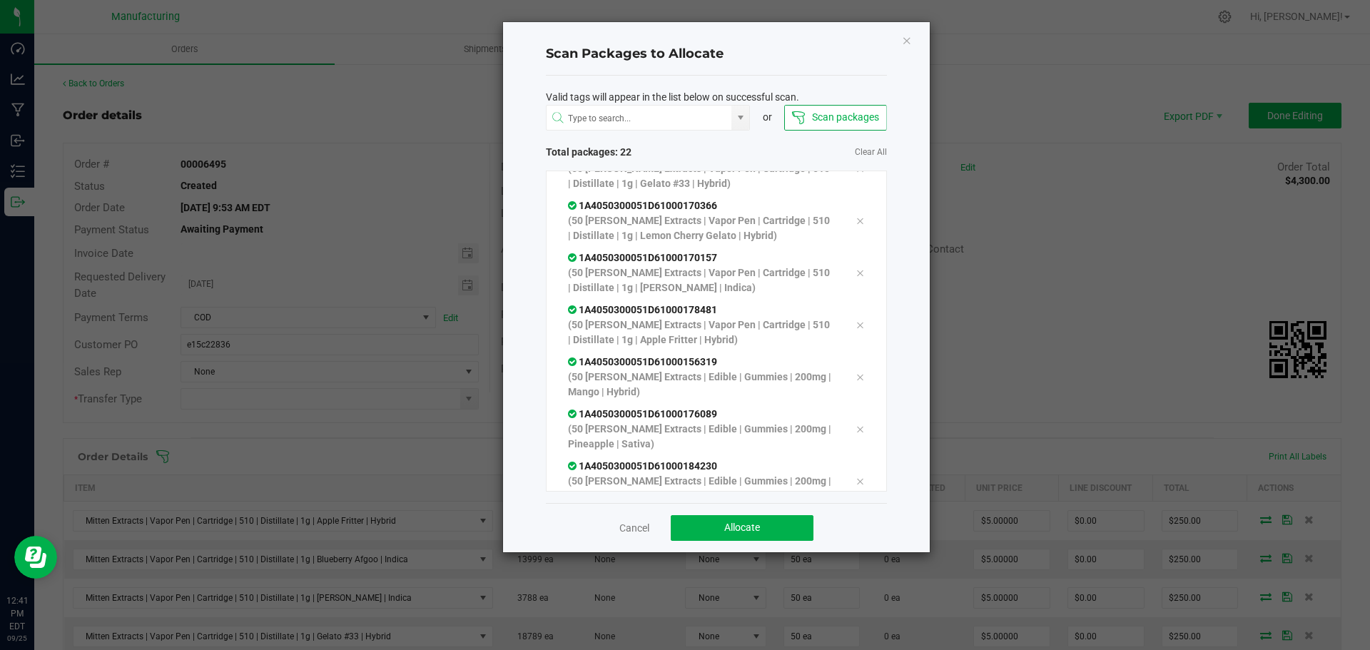
scroll to position [810, 0]
click at [714, 525] on button "Allocate" at bounding box center [742, 528] width 143 height 26
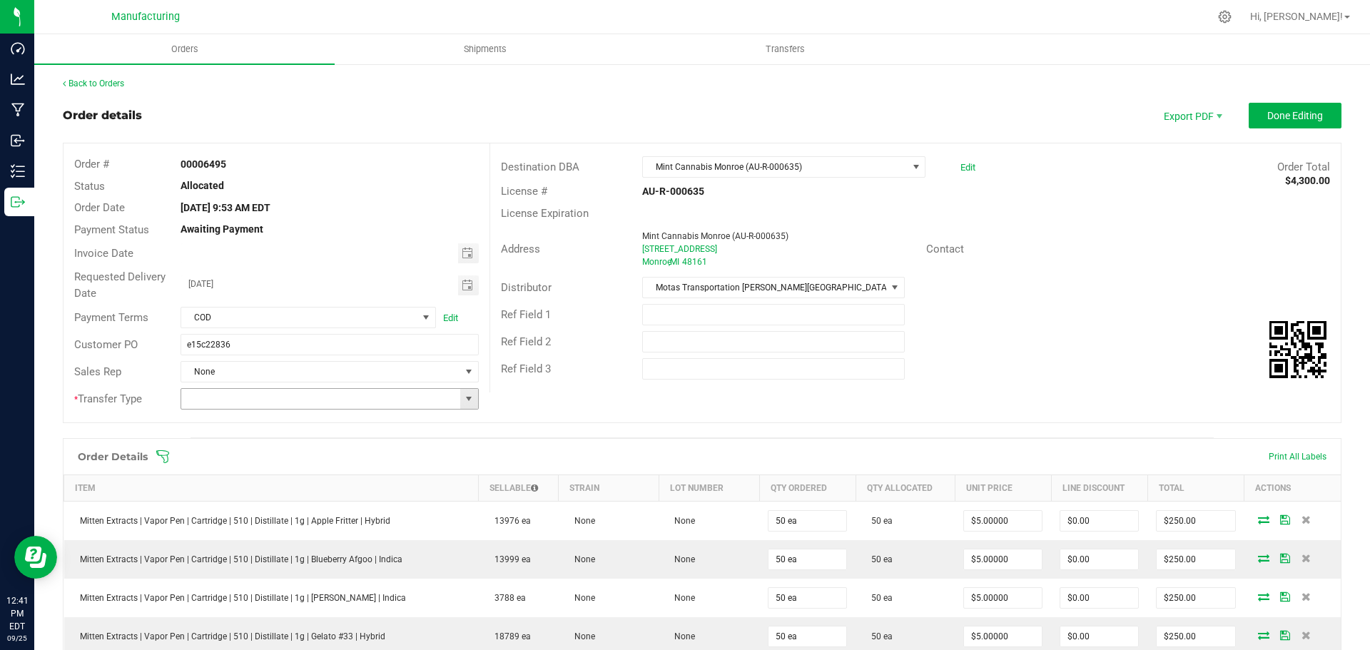
click at [467, 397] on span at bounding box center [468, 398] width 11 height 11
drag, startPoint x: 228, startPoint y: 526, endPoint x: 840, endPoint y: 281, distance: 659.5
click at [231, 522] on li "Wholesale Transfer" at bounding box center [328, 519] width 294 height 24
type input "Wholesale Transfer"
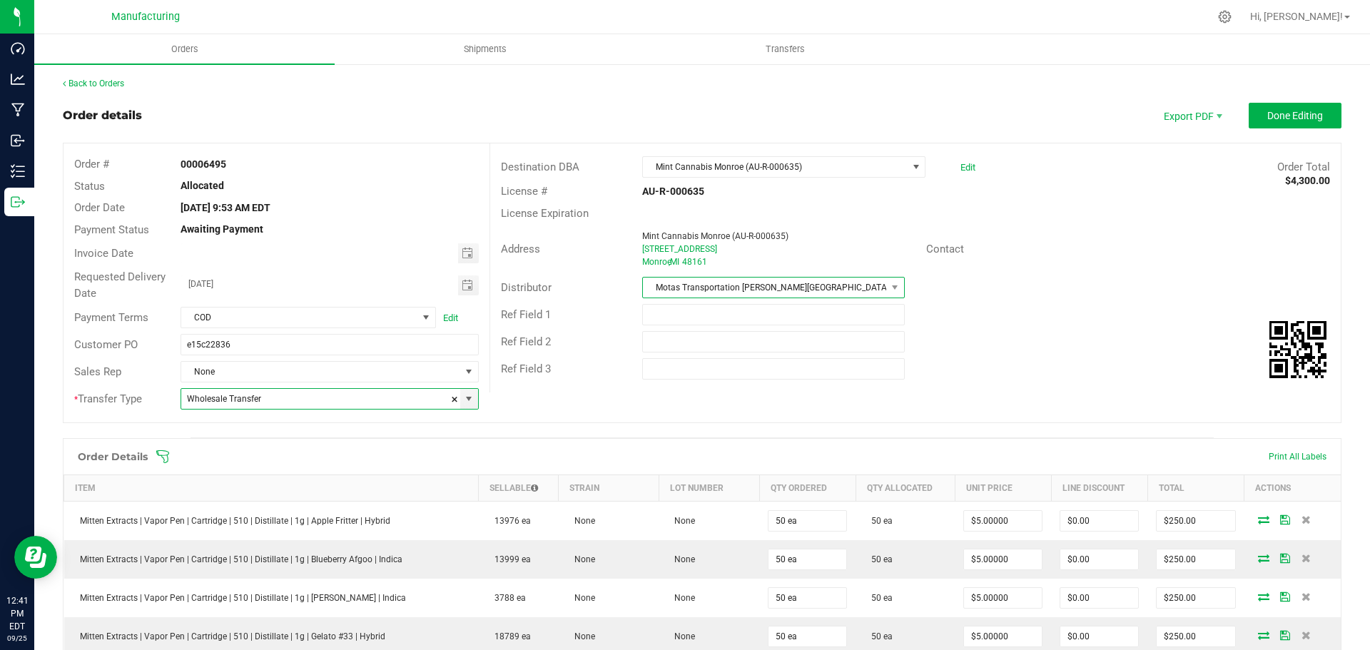
click at [847, 281] on span "Motas Transportation [PERSON_NAME][GEOGRAPHIC_DATA] (AU-ST-000137)" at bounding box center [764, 288] width 243 height 20
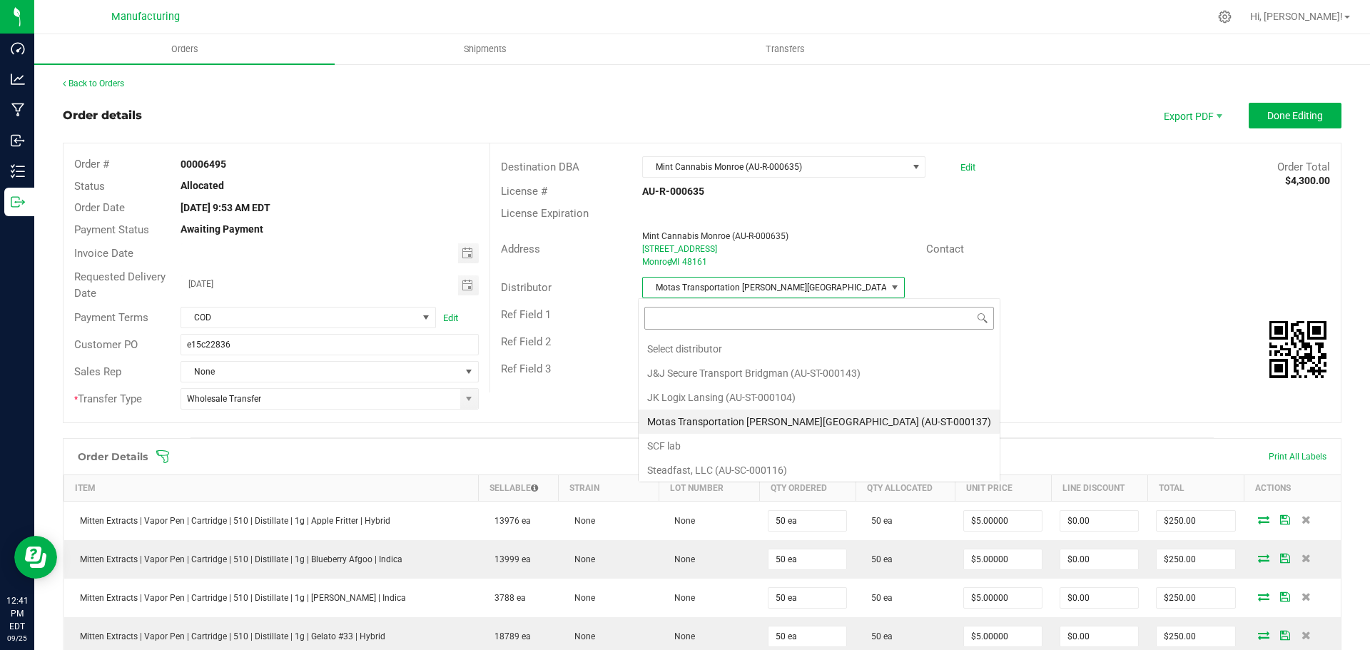
scroll to position [21, 260]
click at [702, 404] on li "JK Logix Lansing (AU-ST-000104)" at bounding box center [819, 397] width 361 height 24
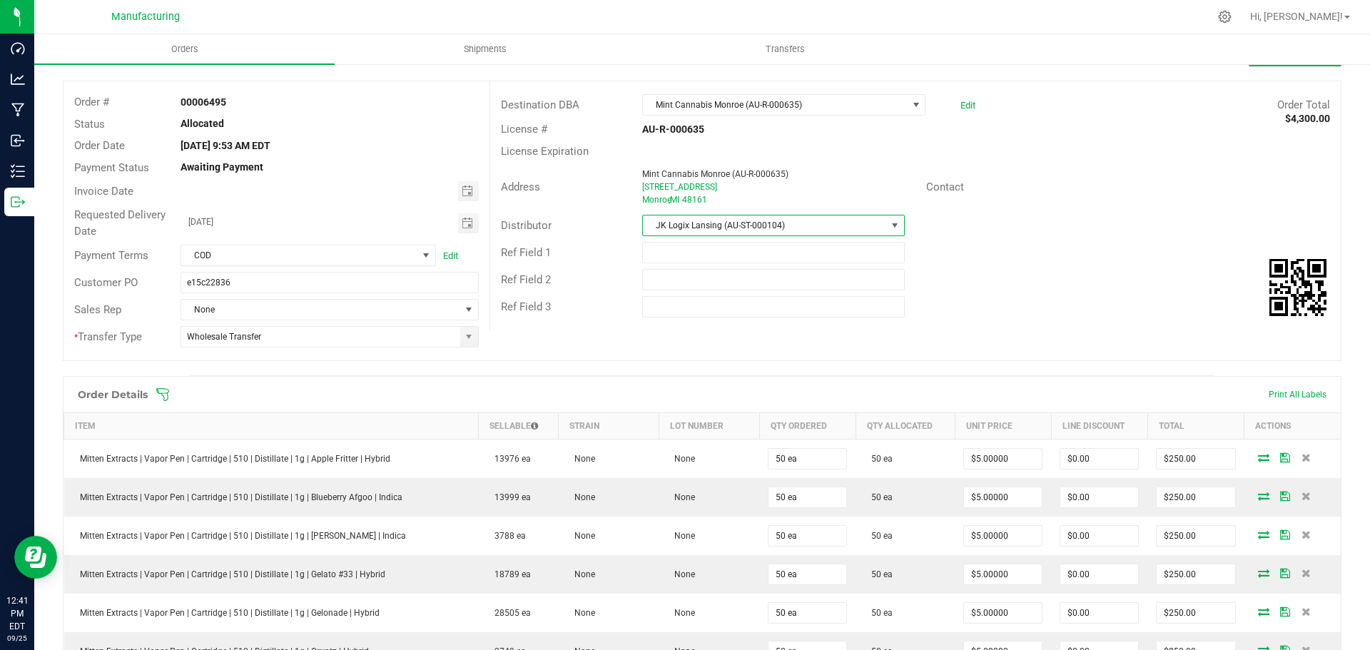
scroll to position [0, 0]
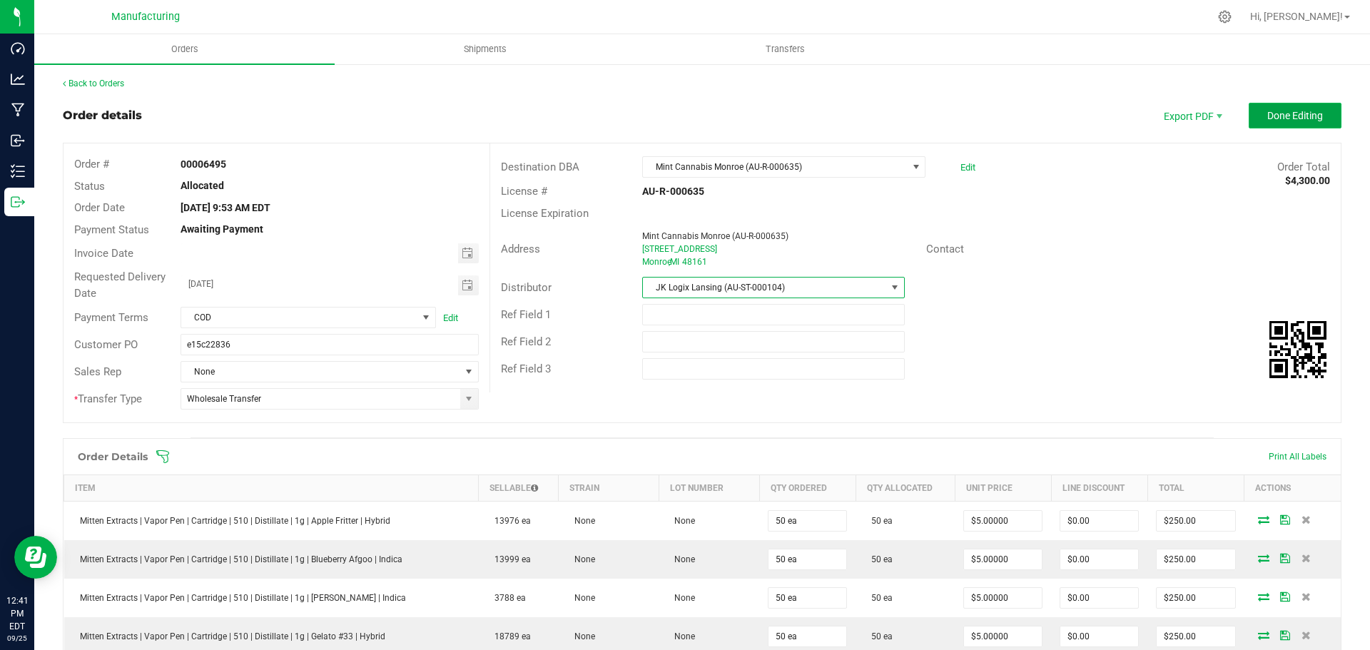
click at [1290, 111] on span "Done Editing" at bounding box center [1296, 115] width 56 height 11
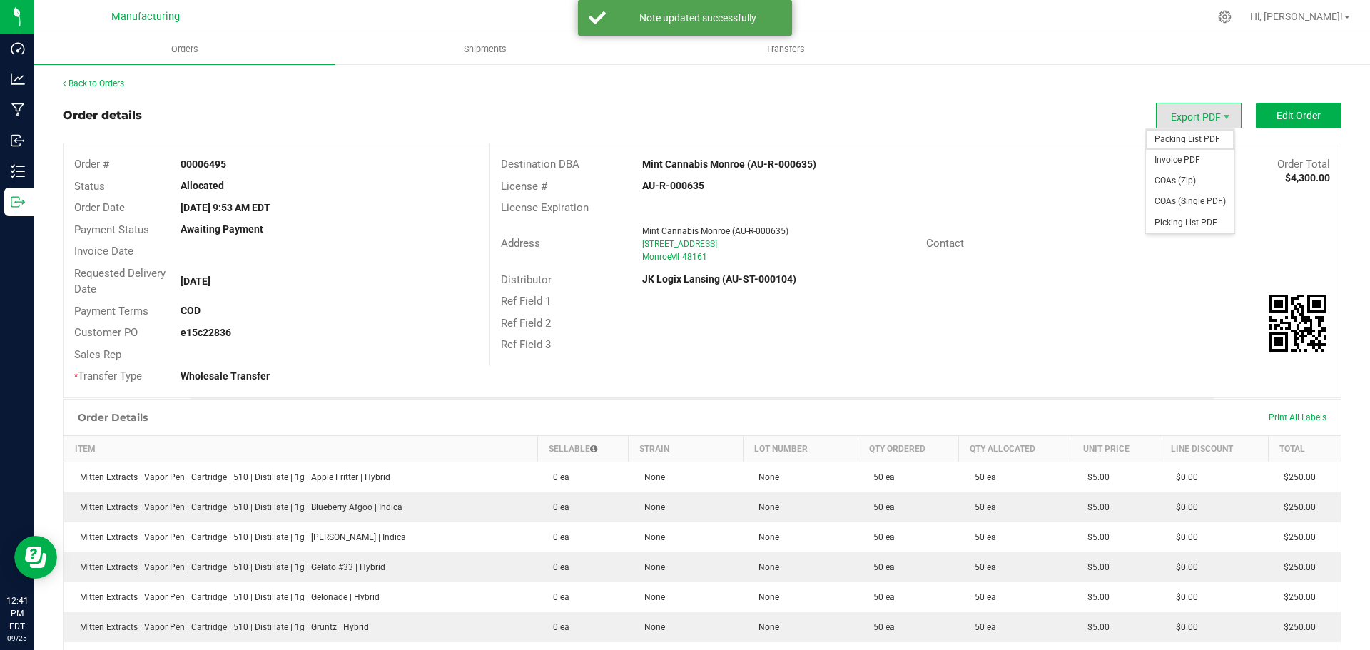
click at [1186, 130] on span "Packing List PDF" at bounding box center [1190, 139] width 89 height 21
